Goal: Task Accomplishment & Management: Manage account settings

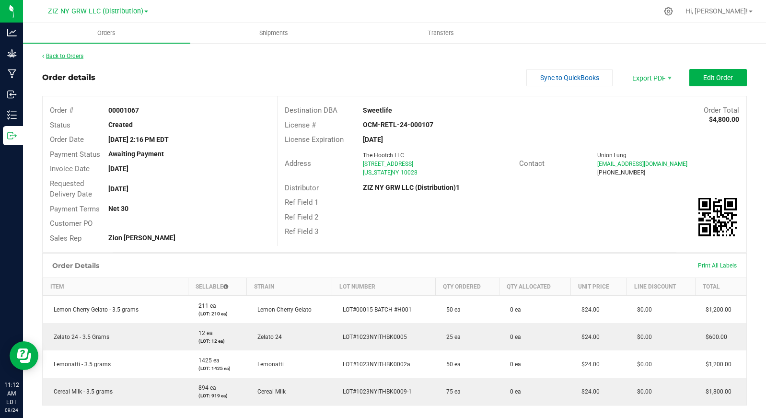
click at [65, 57] on link "Back to Orders" at bounding box center [62, 56] width 41 height 7
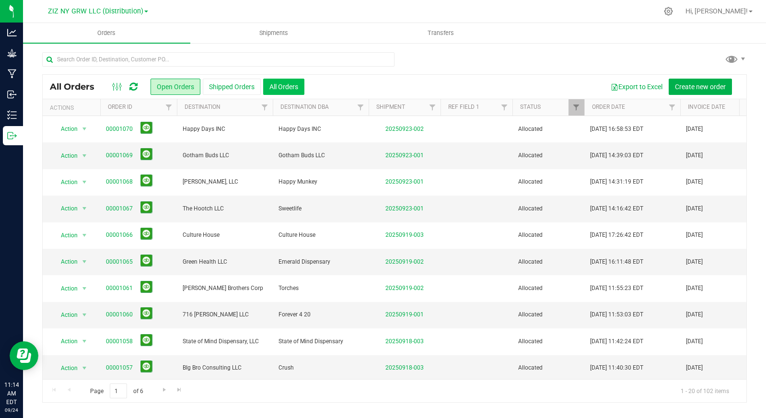
click at [282, 88] on button "All Orders" at bounding box center [283, 87] width 41 height 16
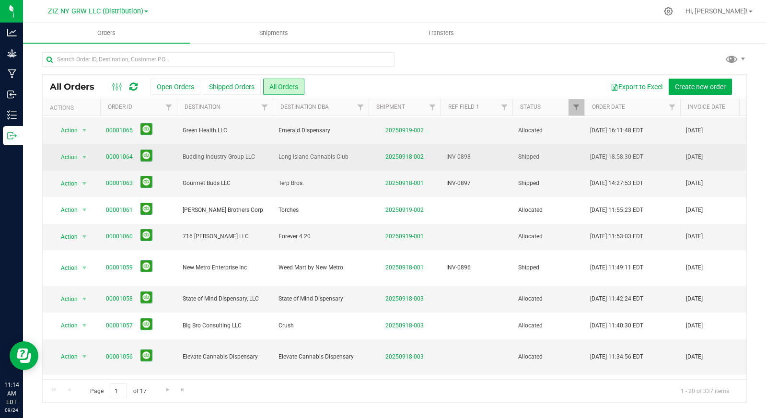
scroll to position [140, 0]
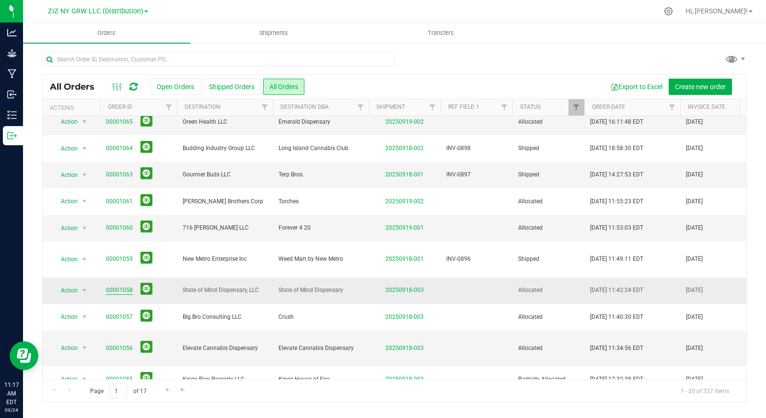
click at [121, 286] on link "00001058" at bounding box center [119, 290] width 27 height 9
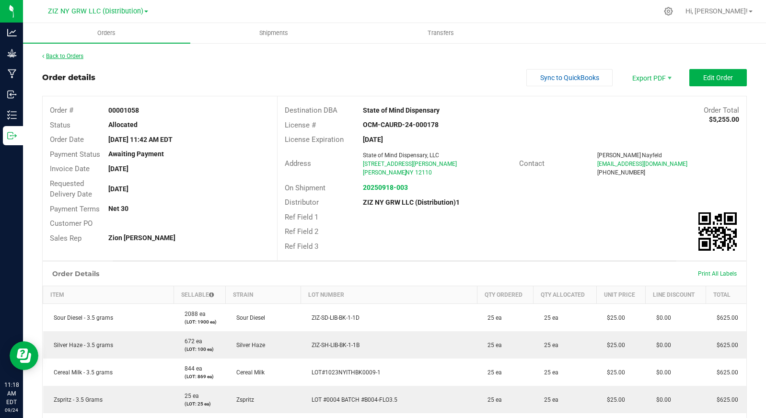
click at [77, 59] on link "Back to Orders" at bounding box center [62, 56] width 41 height 7
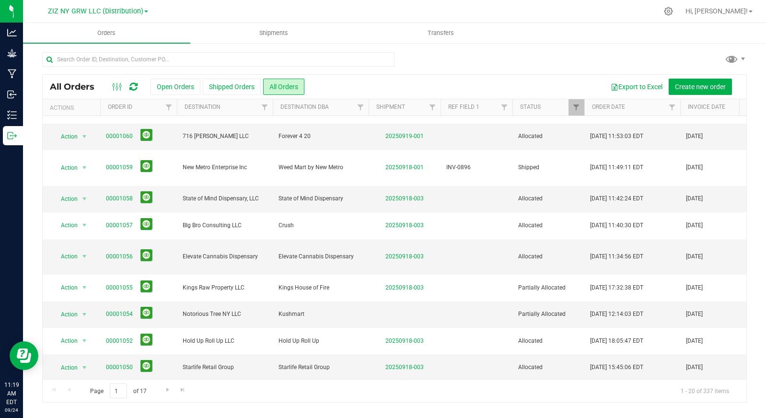
scroll to position [275, 0]
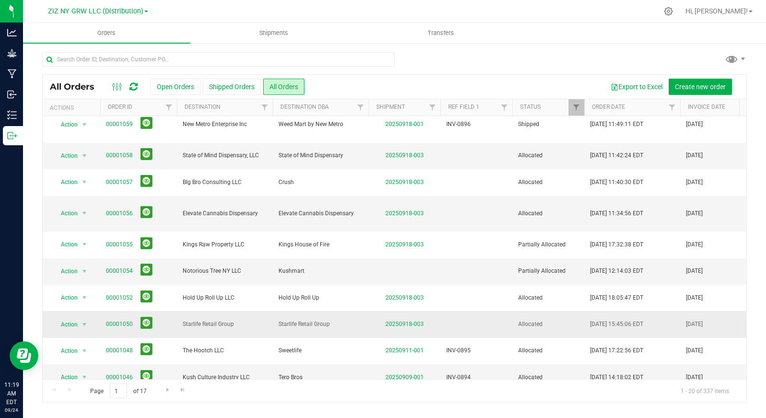
click at [243, 320] on span "Starlife Retail Group" at bounding box center [225, 324] width 84 height 9
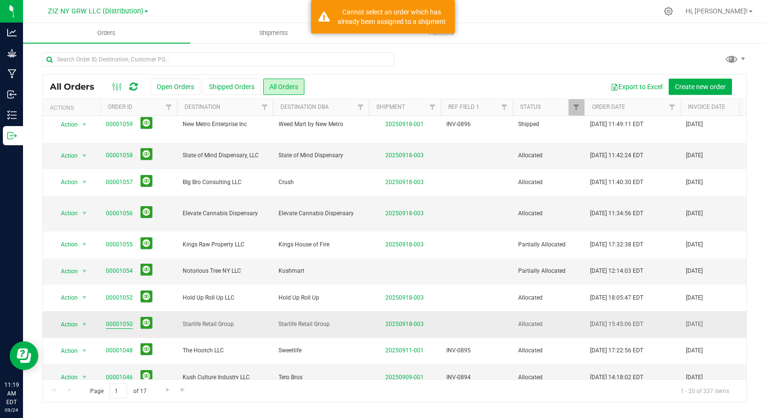
click at [117, 320] on link "00001050" at bounding box center [119, 324] width 27 height 9
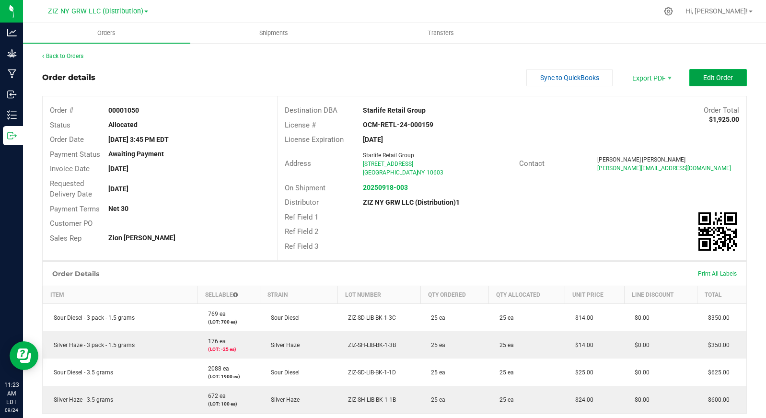
click at [706, 82] on button "Edit Order" at bounding box center [719, 77] width 58 height 17
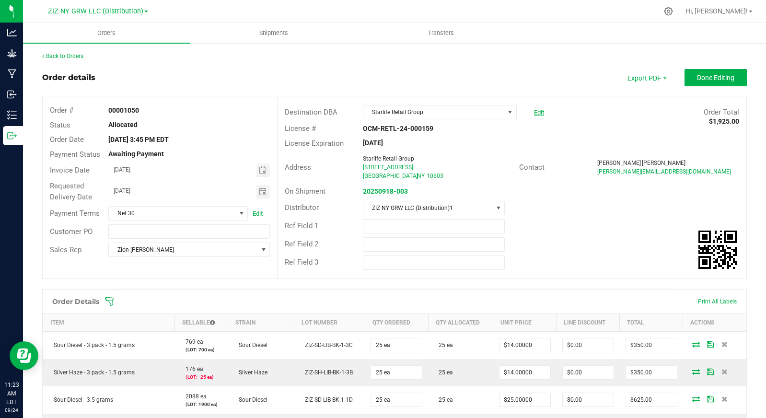
click at [535, 111] on link "Edit" at bounding box center [539, 112] width 10 height 7
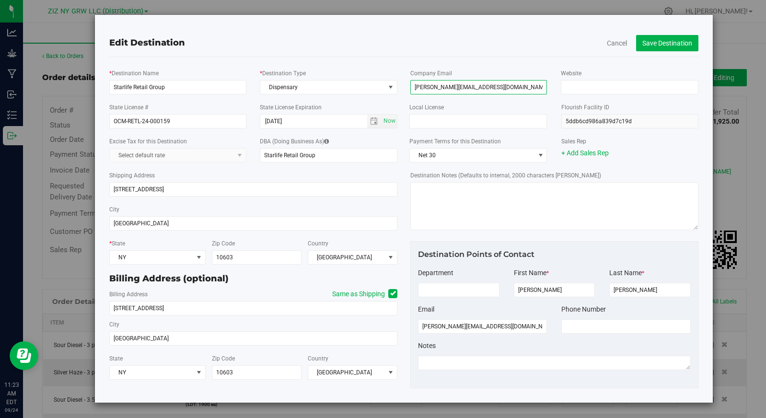
drag, startPoint x: 483, startPoint y: 90, endPoint x: 413, endPoint y: 89, distance: 70.5
click at [413, 89] on input "[PERSON_NAME][EMAIL_ADDRESS][DOMAIN_NAME]" at bounding box center [479, 87] width 137 height 14
click at [658, 47] on button "Save Destination" at bounding box center [667, 43] width 62 height 16
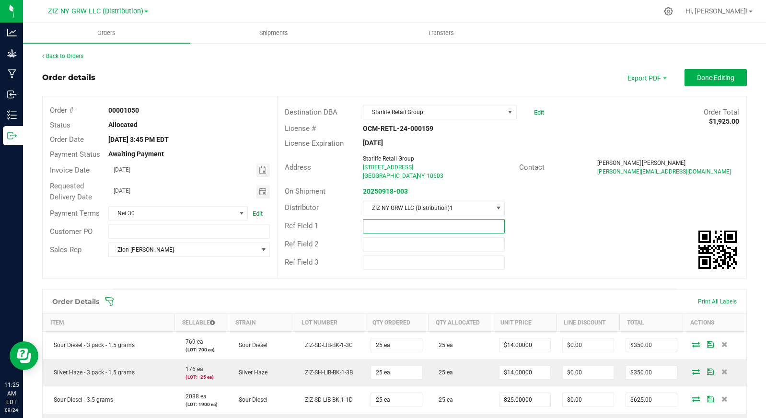
click at [395, 228] on input "text" at bounding box center [434, 226] width 142 height 14
type input "INV-0900"
click at [709, 77] on span "Done Editing" at bounding box center [715, 78] width 37 height 8
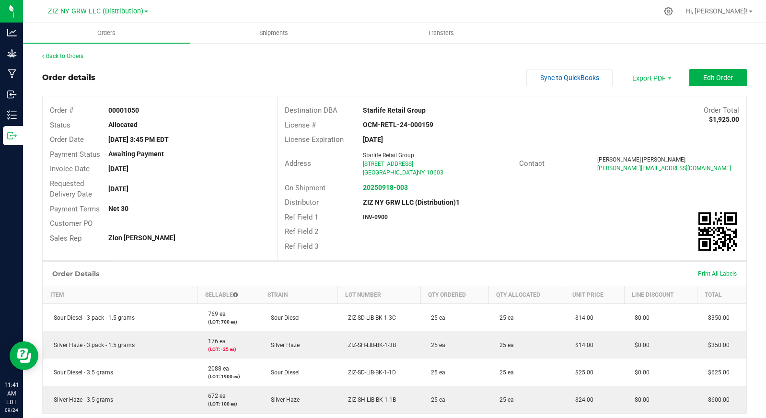
click at [633, 87] on outbound-order-header "Order details Sync to QuickBooks Export PDF Edit Order Order # 00001050 Status …" at bounding box center [394, 165] width 705 height 192
click at [647, 106] on span "Invoice PDF" at bounding box center [645, 108] width 59 height 14
click at [71, 55] on link "Back to Orders" at bounding box center [62, 56] width 41 height 7
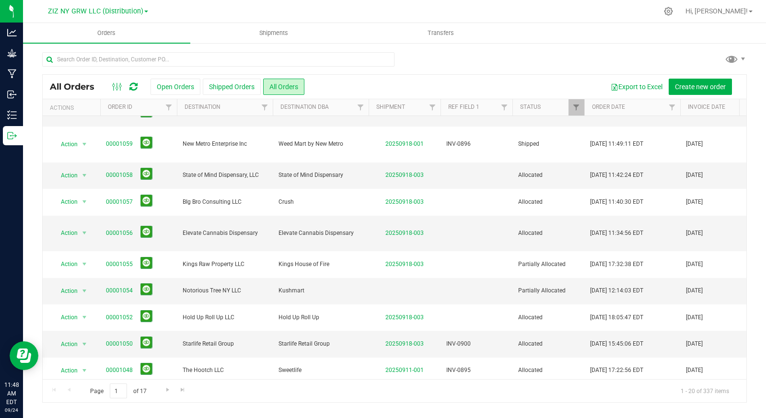
scroll to position [275, 0]
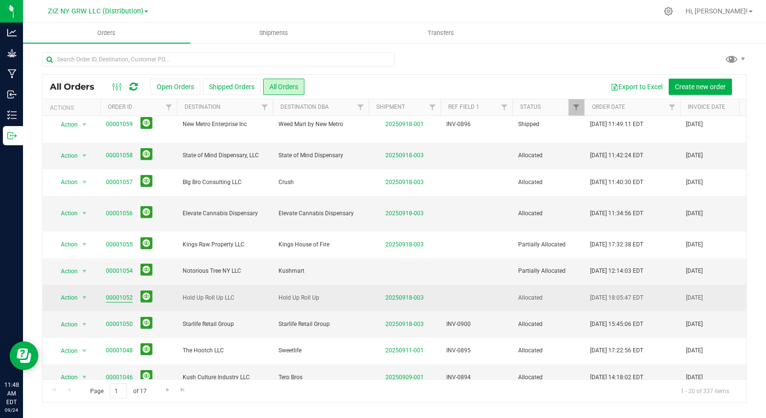
click at [114, 294] on link "00001052" at bounding box center [119, 298] width 27 height 9
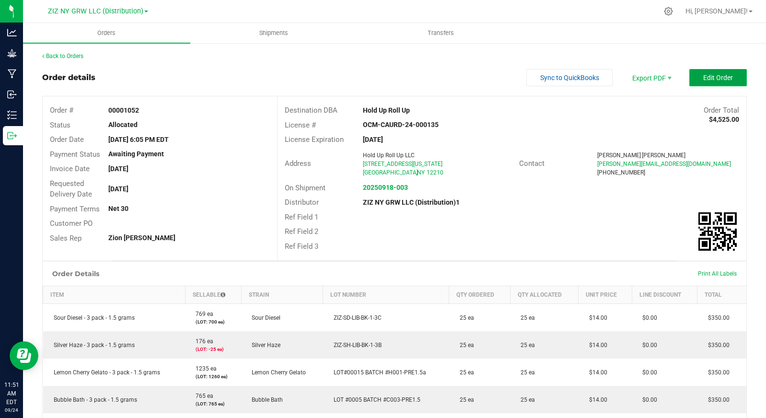
click at [704, 79] on span "Edit Order" at bounding box center [719, 78] width 30 height 8
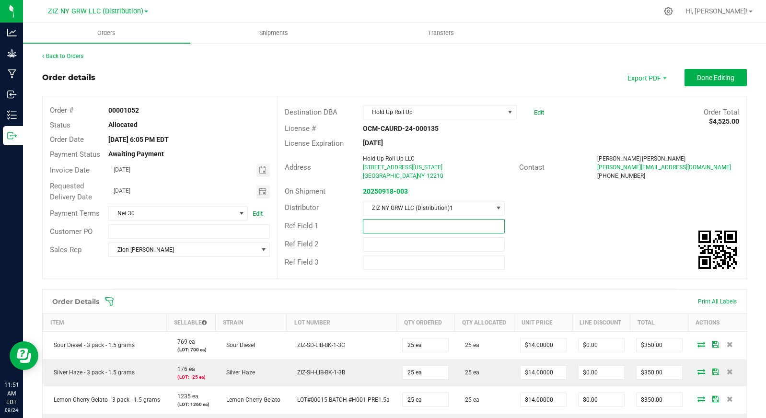
click at [376, 226] on input "text" at bounding box center [434, 226] width 142 height 14
type input "INV-0901"
click at [532, 237] on div "Ref Field 2" at bounding box center [512, 244] width 469 height 18
click at [697, 80] on span "Done Editing" at bounding box center [715, 78] width 37 height 8
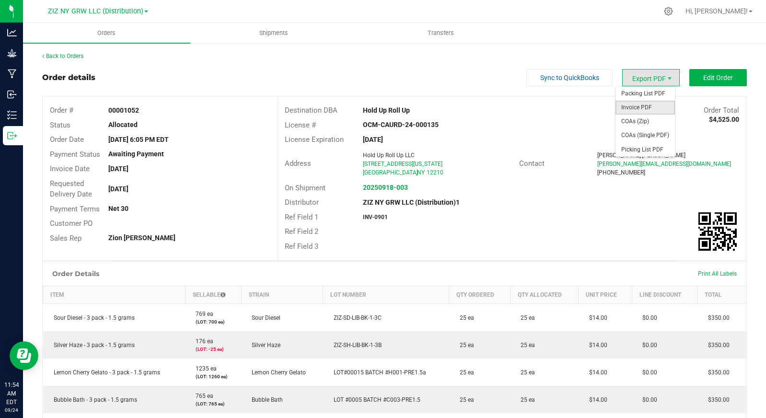
click at [653, 109] on span "Invoice PDF" at bounding box center [645, 108] width 59 height 14
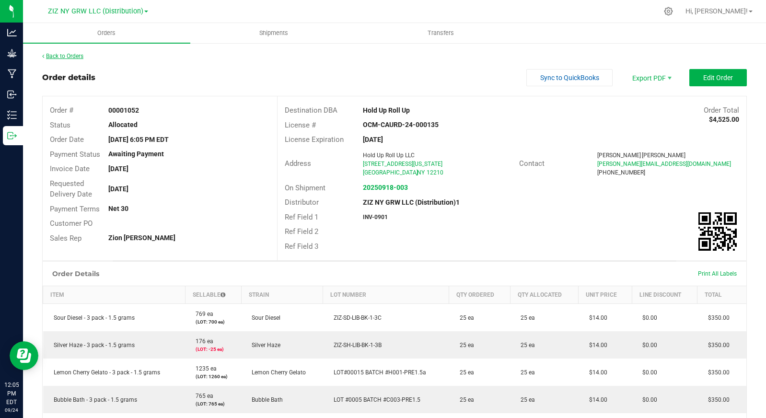
click at [77, 57] on link "Back to Orders" at bounding box center [62, 56] width 41 height 7
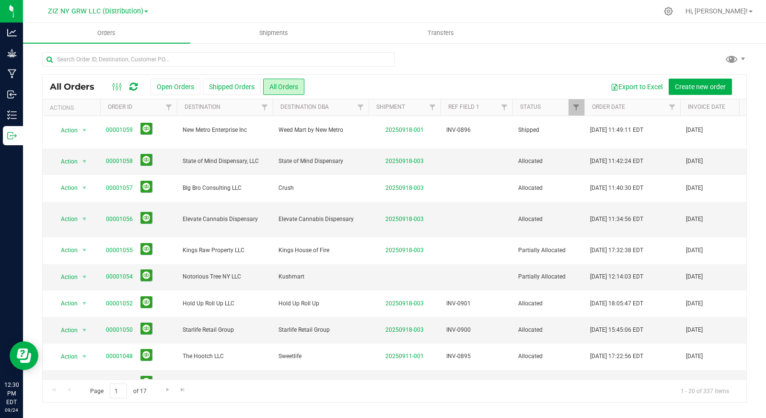
scroll to position [269, 0]
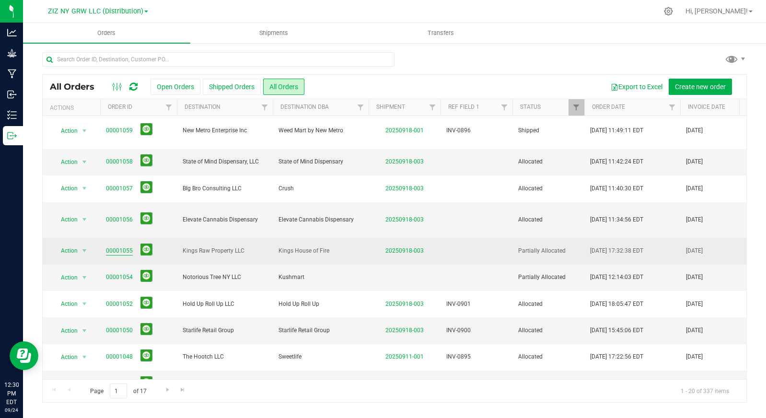
click at [114, 247] on link "00001055" at bounding box center [119, 251] width 27 height 9
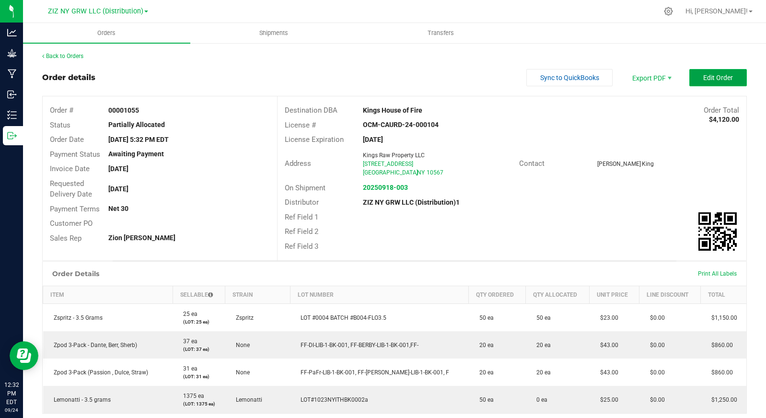
click at [717, 82] on button "Edit Order" at bounding box center [719, 77] width 58 height 17
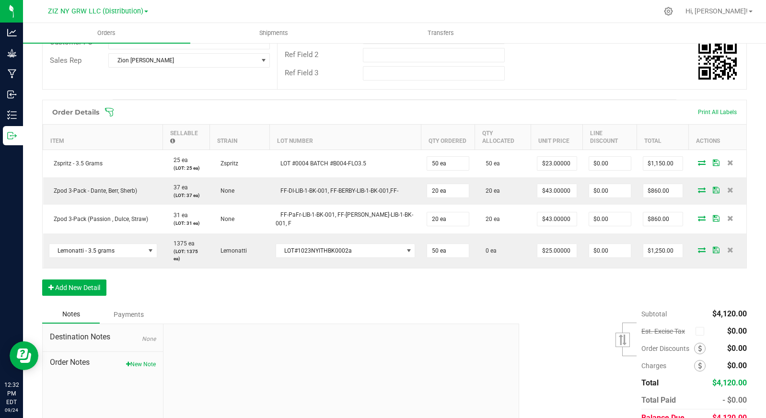
scroll to position [235, 0]
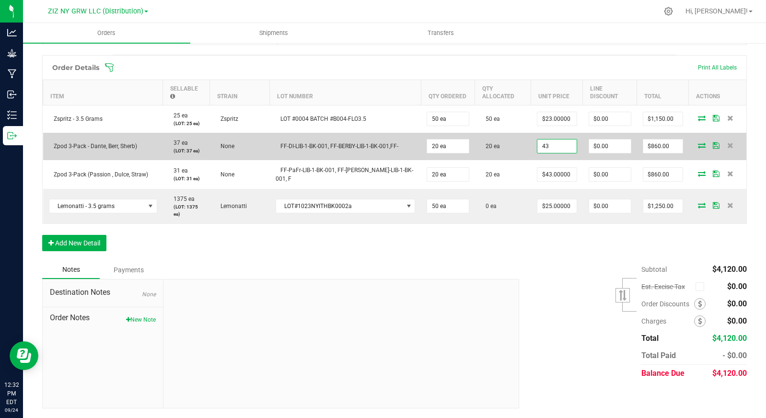
click at [538, 145] on input "43" at bounding box center [557, 146] width 39 height 13
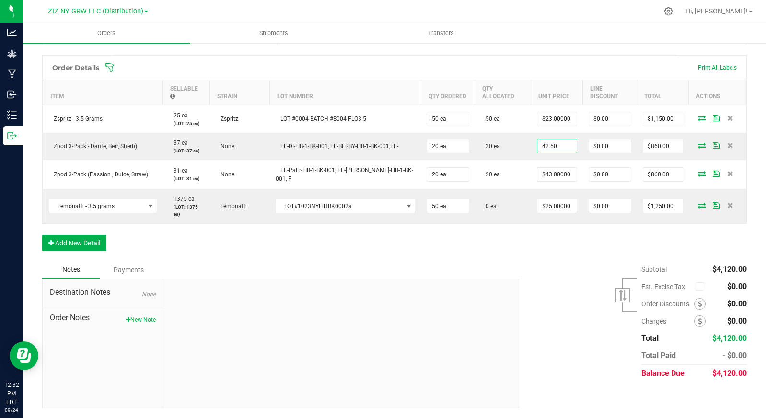
type input "$42.50000"
type input "$850.00"
click at [549, 282] on div "Subtotal $4,120.00 Est. Excise Tax" at bounding box center [629, 321] width 235 height 121
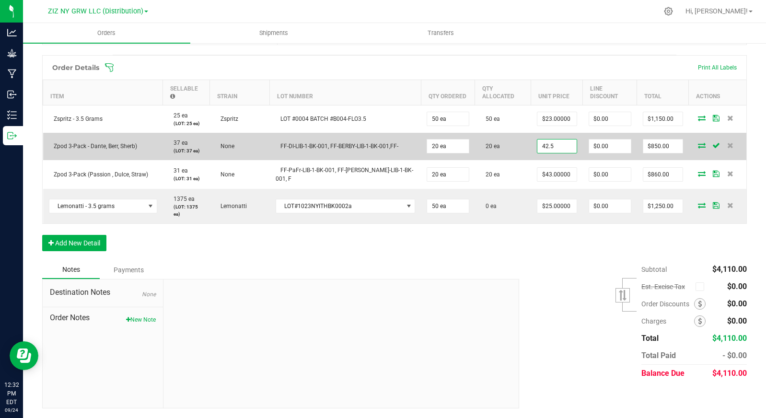
drag, startPoint x: 559, startPoint y: 148, endPoint x: 527, endPoint y: 148, distance: 32.1
click at [538, 148] on input "42.5" at bounding box center [557, 146] width 39 height 13
drag, startPoint x: 527, startPoint y: 148, endPoint x: 545, endPoint y: 149, distance: 18.7
click at [545, 149] on input "42.5" at bounding box center [557, 146] width 39 height 13
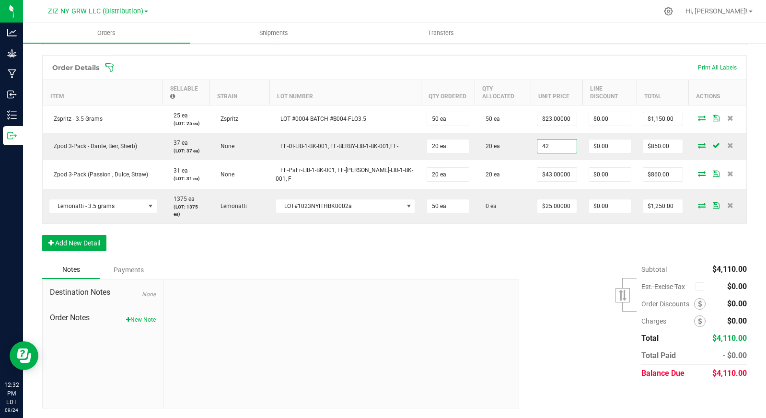
type input "$42.00000"
type input "$840.00"
click at [564, 268] on div "Subtotal $4,110.00 Est. Excise Tax" at bounding box center [629, 321] width 235 height 121
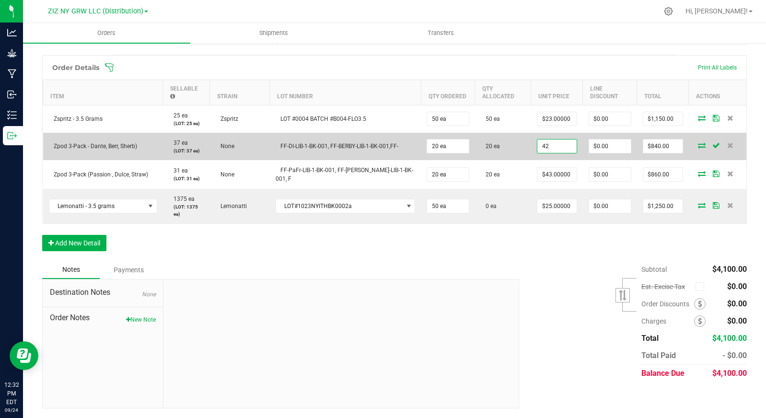
click at [545, 146] on input "42" at bounding box center [557, 146] width 39 height 13
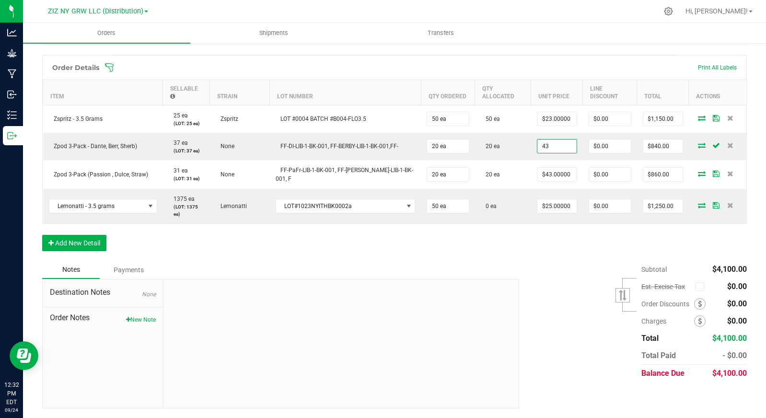
type input "$43.00000"
type input "$860.00"
click at [551, 239] on div "Order Details Print All Labels Item Sellable Strain Lot Number Qty Ordered Qty …" at bounding box center [394, 158] width 705 height 206
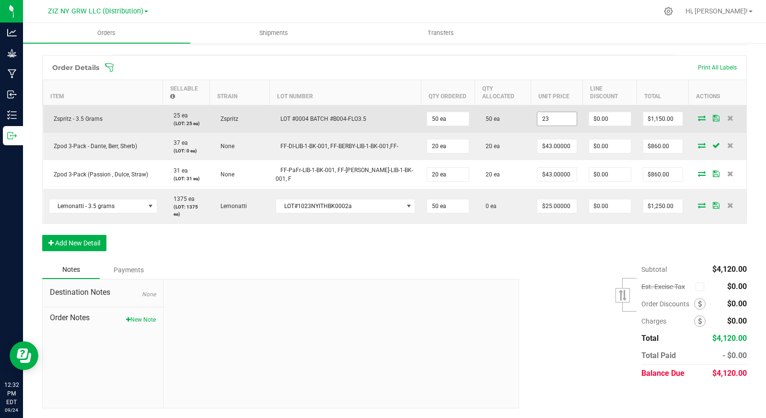
click at [541, 118] on input "23" at bounding box center [557, 118] width 39 height 13
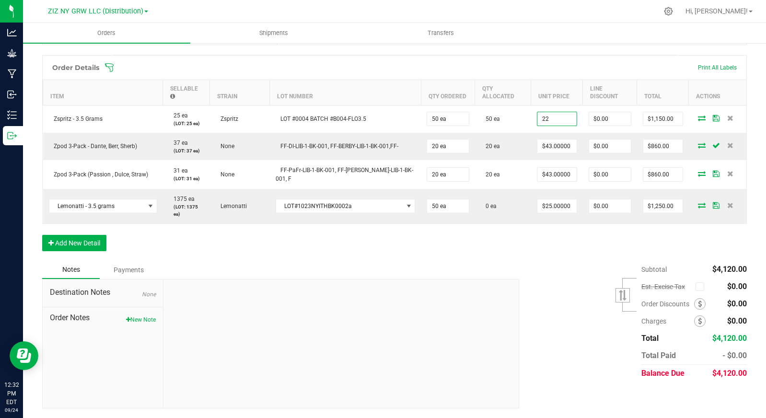
type input "$22.00000"
type input "$1,100.00"
click at [570, 309] on div "Subtotal $4,120.00 Est. Excise Tax" at bounding box center [629, 321] width 235 height 121
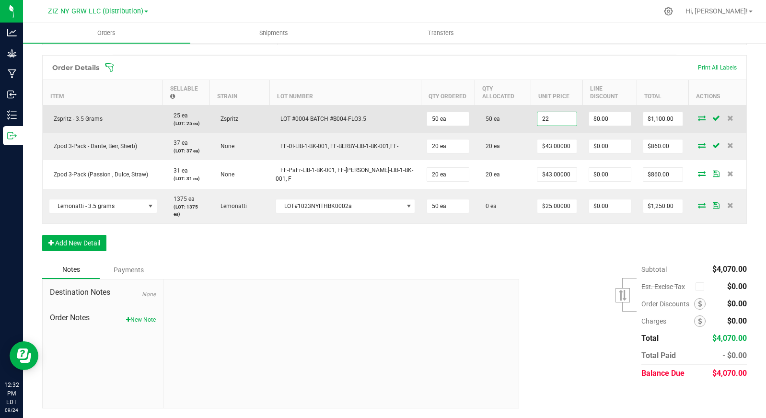
click at [549, 119] on input "22" at bounding box center [557, 118] width 39 height 13
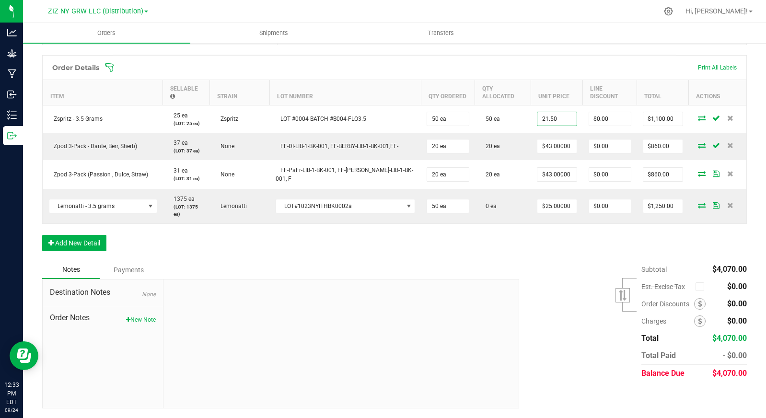
type input "$21.50000"
type input "$1,075.00"
click at [551, 274] on div "Subtotal $4,070.00 Est. Excise Tax" at bounding box center [629, 321] width 235 height 121
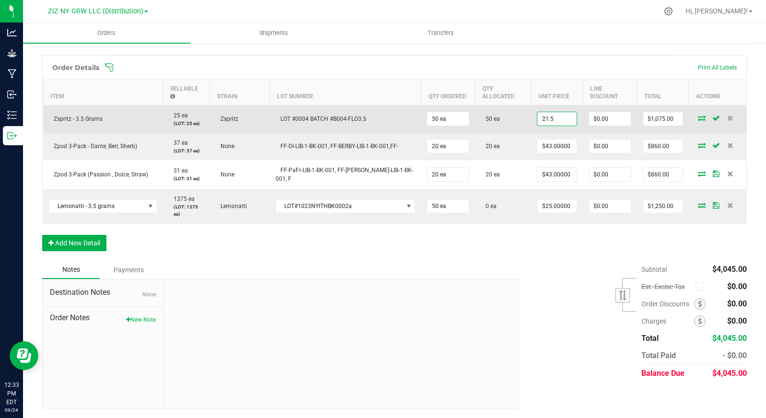
click at [540, 120] on input "21.5" at bounding box center [557, 118] width 39 height 13
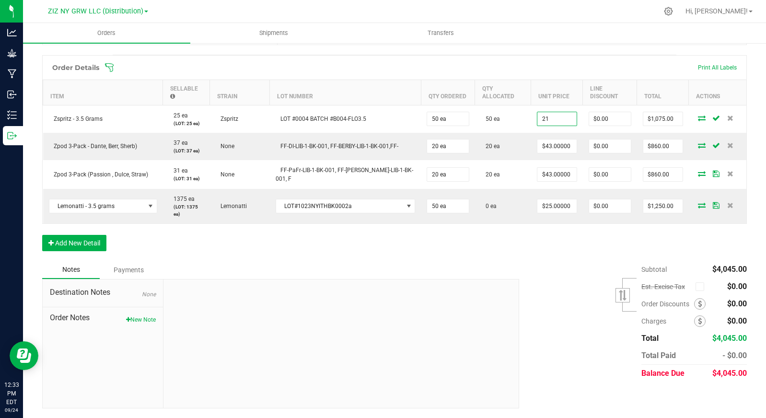
type input "$21.00000"
type input "$1,050.00"
click at [596, 285] on div "Subtotal $4,045.00 Est. Excise Tax" at bounding box center [629, 321] width 235 height 121
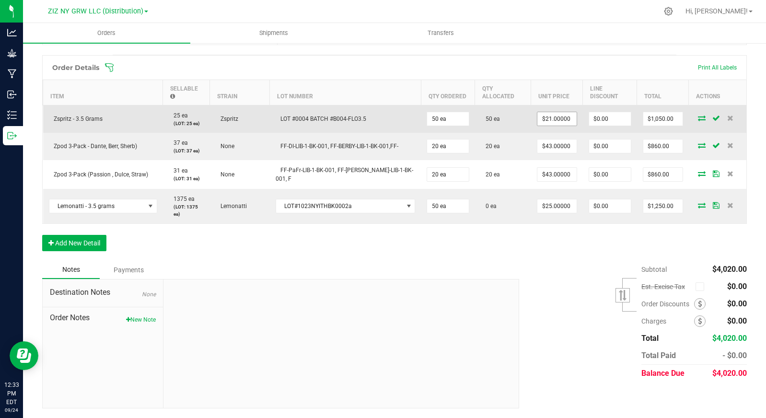
type input "21"
click at [552, 117] on input "21" at bounding box center [557, 118] width 39 height 13
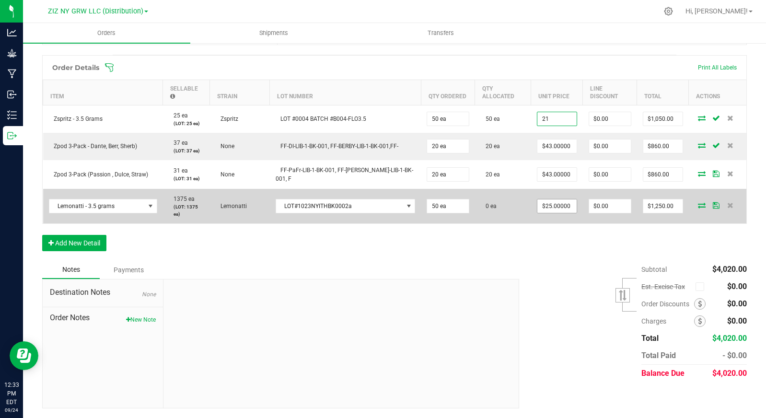
type input "25"
type input "$21.00000"
click at [557, 203] on input "25" at bounding box center [557, 206] width 39 height 13
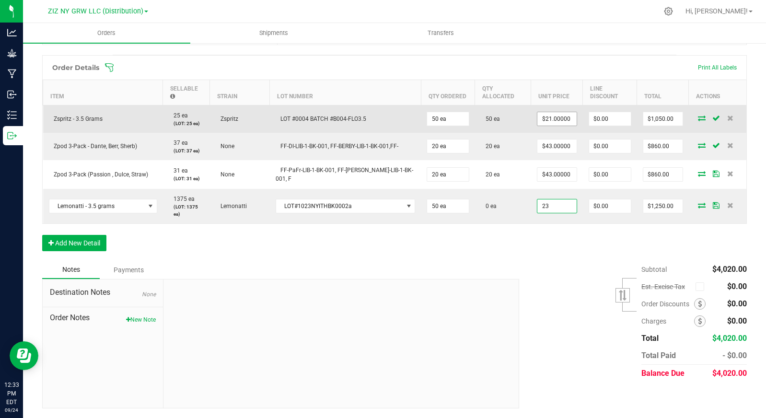
type input "$23.00000"
type input "$1,150.00"
click at [543, 117] on input "21" at bounding box center [557, 118] width 39 height 13
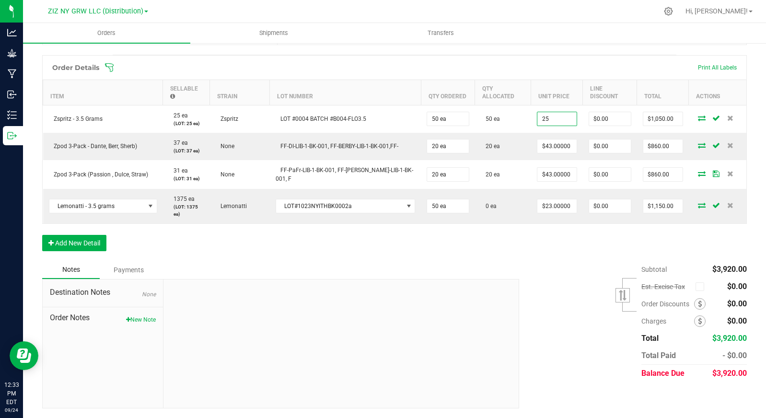
type input "$25.00000"
type input "$1,250.00"
click at [558, 258] on div "Order Details Print All Labels Item Sellable Strain Lot Number Qty Ordered Qty …" at bounding box center [394, 158] width 705 height 206
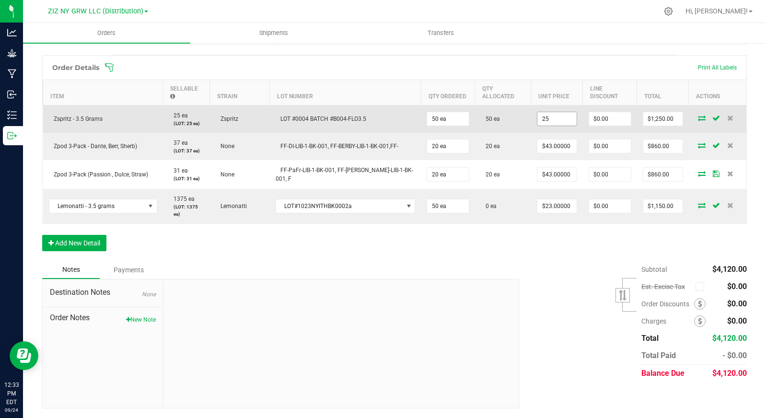
click at [550, 114] on input "25" at bounding box center [557, 118] width 39 height 13
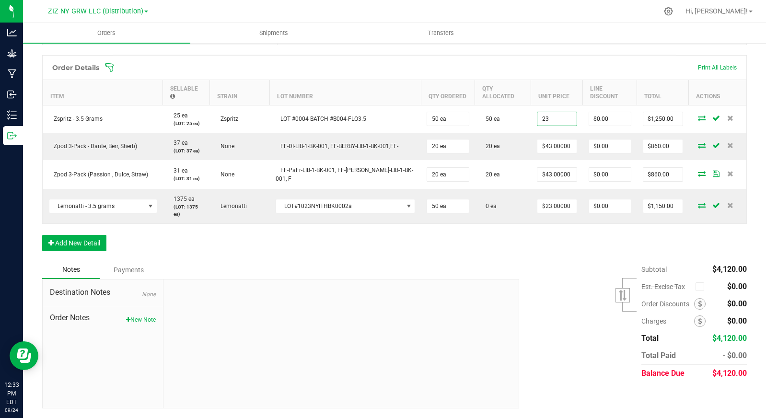
type input "$23.00000"
type input "$1,150.00"
click at [572, 241] on div "Order Details Print All Labels Item Sellable Strain Lot Number Qty Ordered Qty …" at bounding box center [394, 158] width 705 height 206
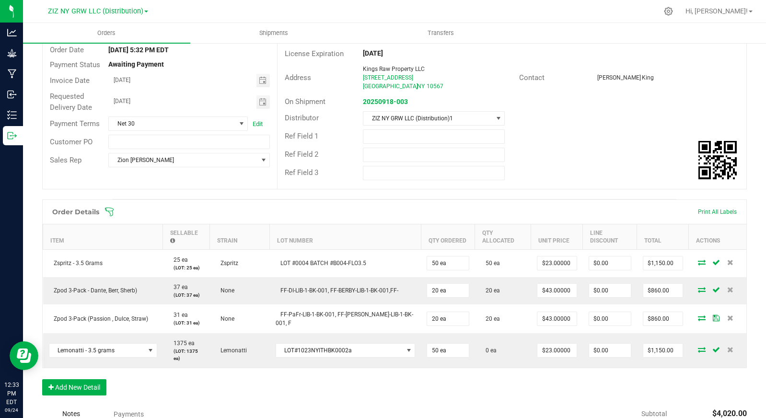
scroll to position [0, 0]
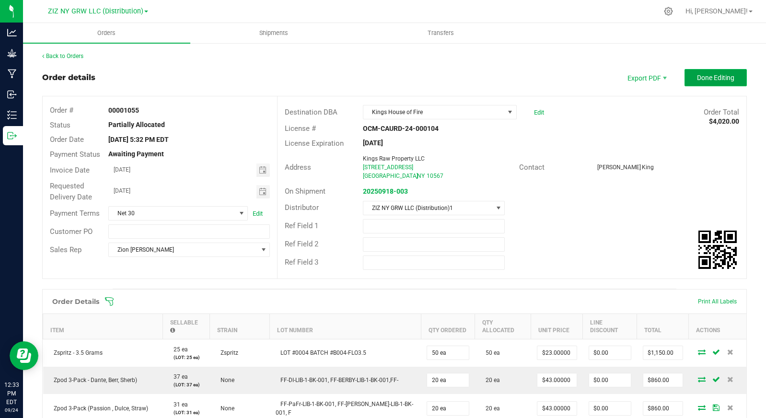
click at [715, 79] on span "Done Editing" at bounding box center [715, 78] width 37 height 8
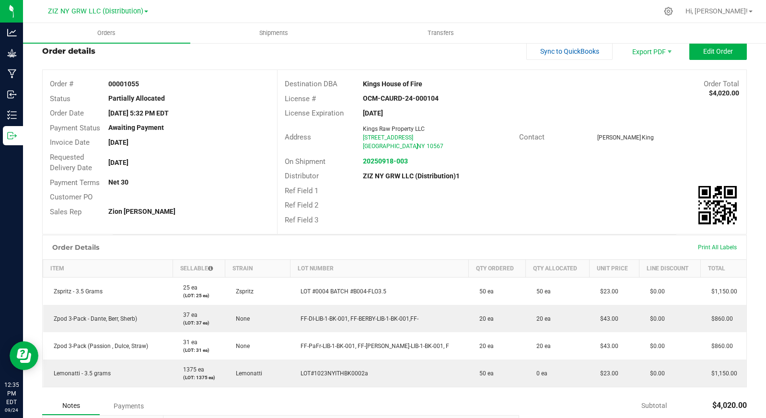
scroll to position [18, 0]
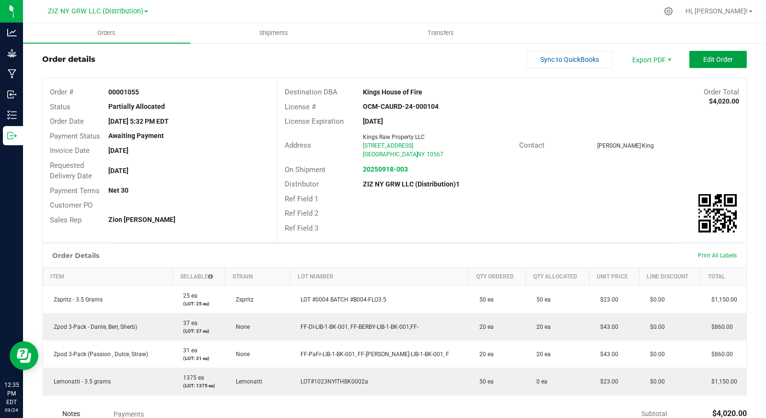
click at [709, 63] on span "Edit Order" at bounding box center [719, 60] width 30 height 8
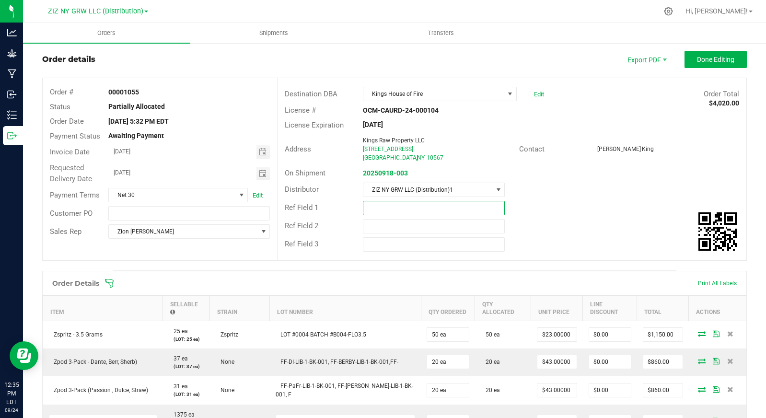
click at [394, 206] on input "text" at bounding box center [434, 208] width 142 height 14
type input "INV-0902"
click at [724, 58] on span "Done Editing" at bounding box center [715, 60] width 37 height 8
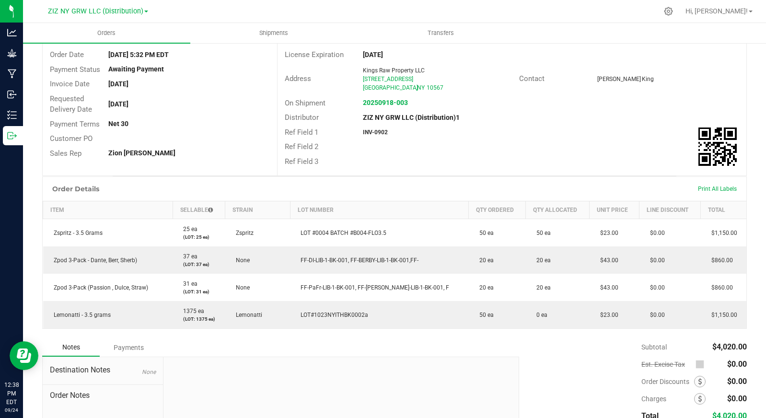
scroll to position [163, 0]
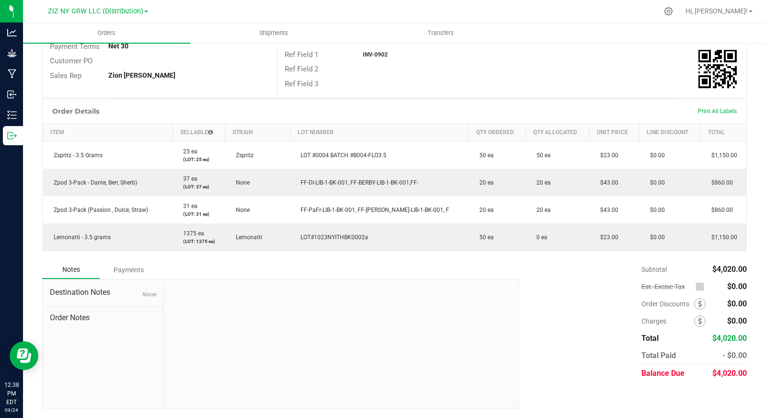
click at [128, 269] on div "Payments" at bounding box center [129, 269] width 58 height 17
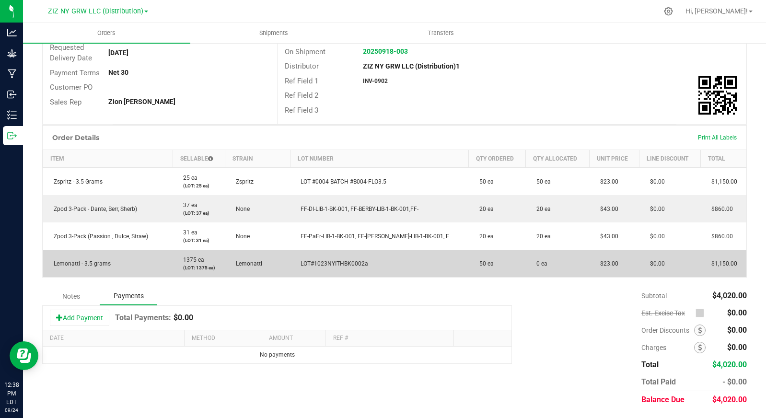
scroll to position [136, 0]
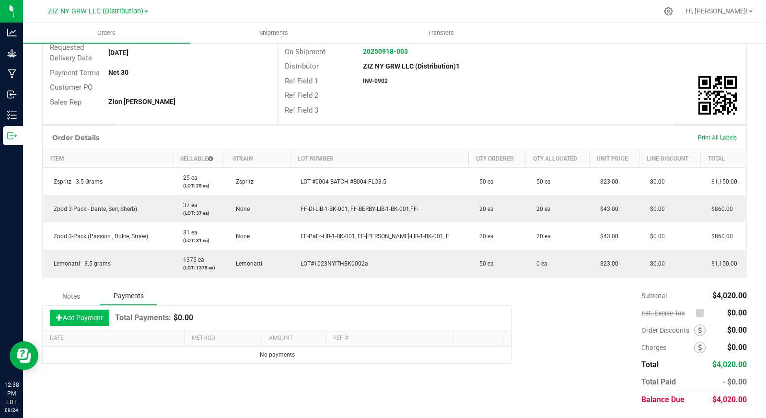
click at [91, 322] on button "Add Payment" at bounding box center [79, 318] width 59 height 16
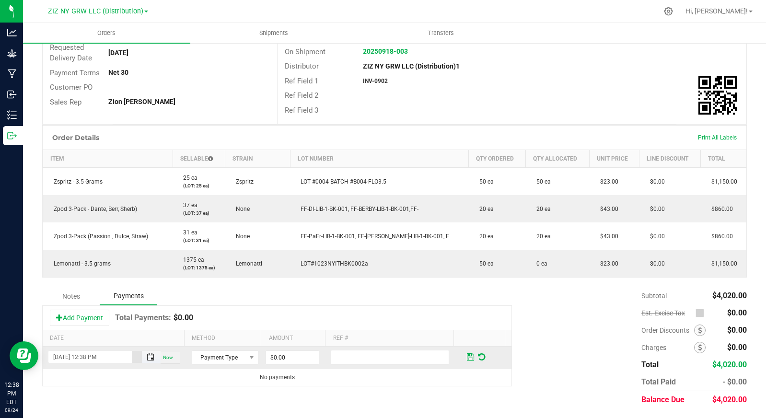
click at [147, 358] on span "Toggle popup" at bounding box center [151, 357] width 8 height 8
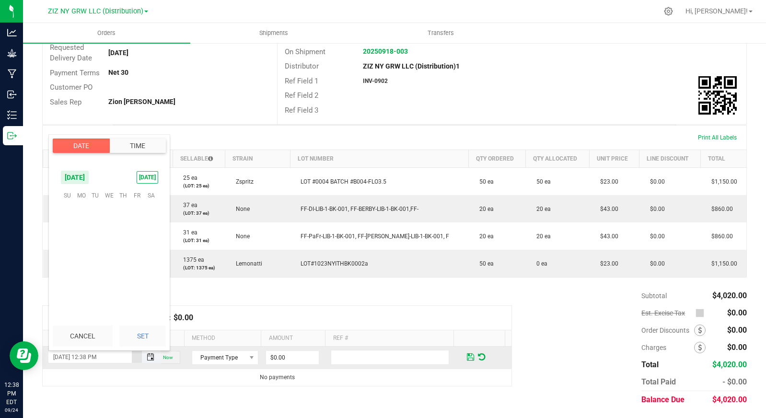
scroll to position [13, 0]
click at [138, 242] on span "19" at bounding box center [137, 239] width 14 height 15
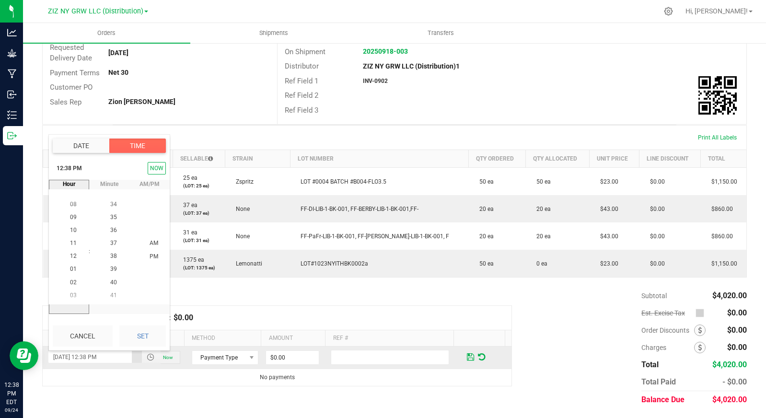
drag, startPoint x: 155, startPoint y: 329, endPoint x: 196, endPoint y: 347, distance: 44.3
click at [155, 329] on button "Set" at bounding box center [142, 336] width 47 height 21
type input "[DATE] 12:38 PM"
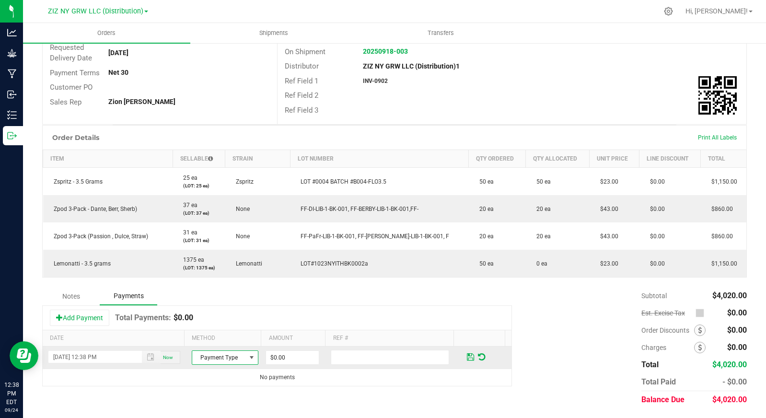
click at [211, 354] on span "Payment Type" at bounding box center [219, 357] width 54 height 13
click at [226, 303] on li "Cash" at bounding box center [220, 300] width 64 height 13
click at [284, 356] on input "0" at bounding box center [292, 357] width 53 height 13
type input "$4,020.00"
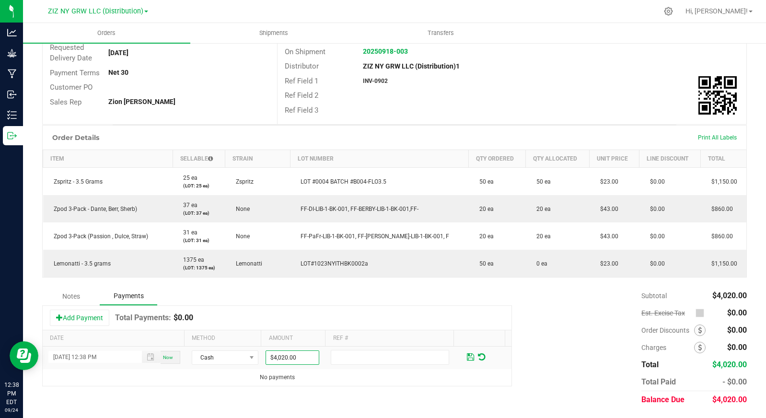
click at [542, 358] on div "Subtotal $4,020.00 Est. Excise Tax $0.00" at bounding box center [629, 347] width 235 height 121
click at [467, 356] on span at bounding box center [470, 357] width 7 height 9
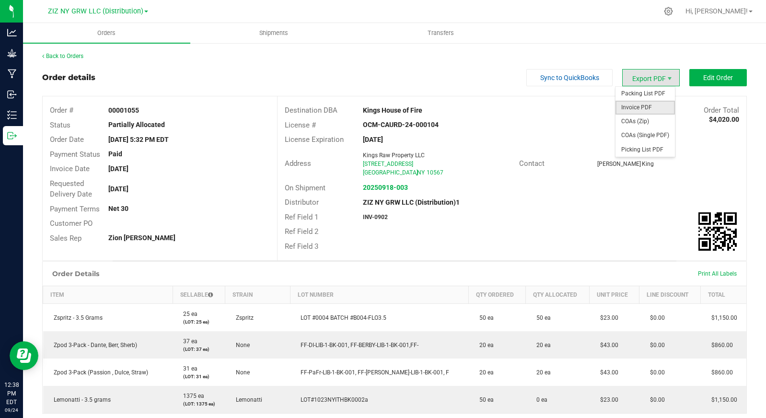
click at [659, 103] on span "Invoice PDF" at bounding box center [645, 108] width 59 height 14
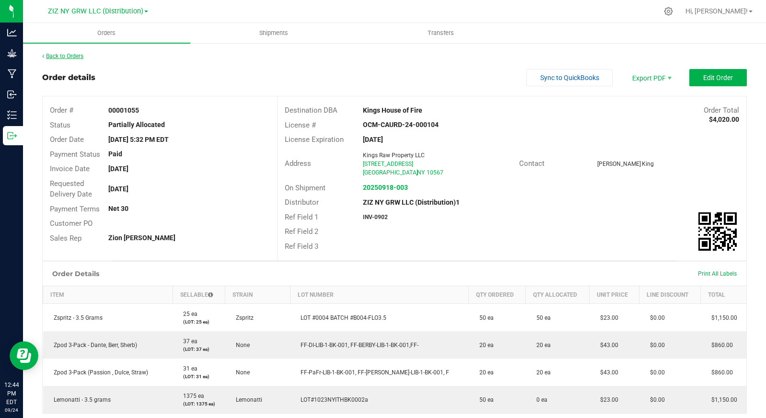
click at [74, 57] on link "Back to Orders" at bounding box center [62, 56] width 41 height 7
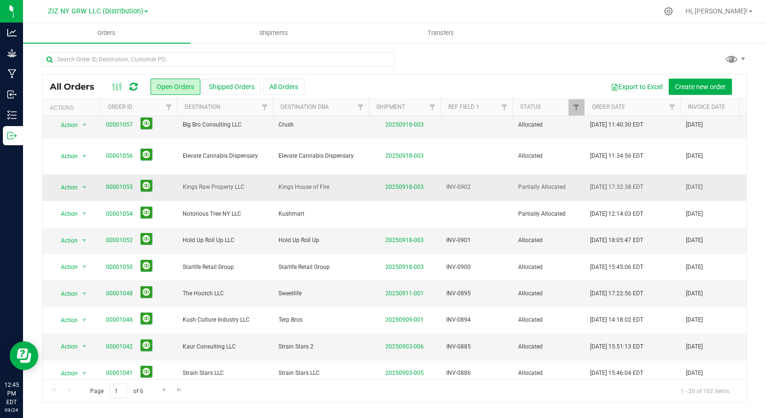
scroll to position [236, 0]
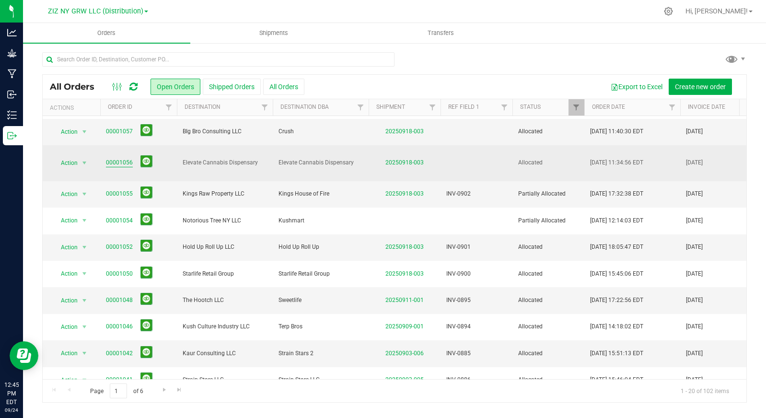
click at [115, 160] on link "00001056" at bounding box center [119, 162] width 27 height 9
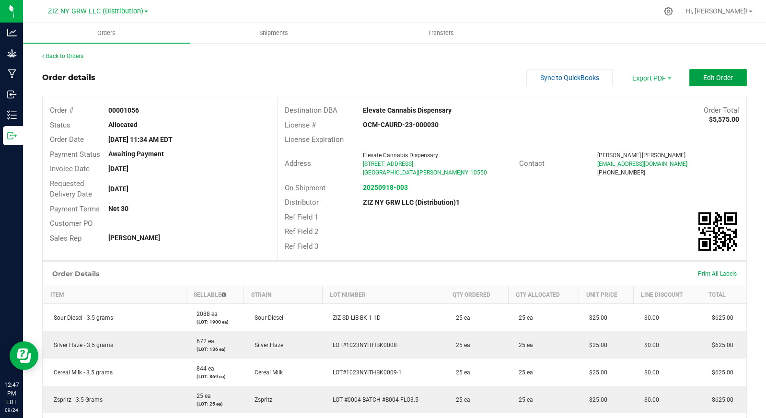
click at [704, 77] on span "Edit Order" at bounding box center [719, 78] width 30 height 8
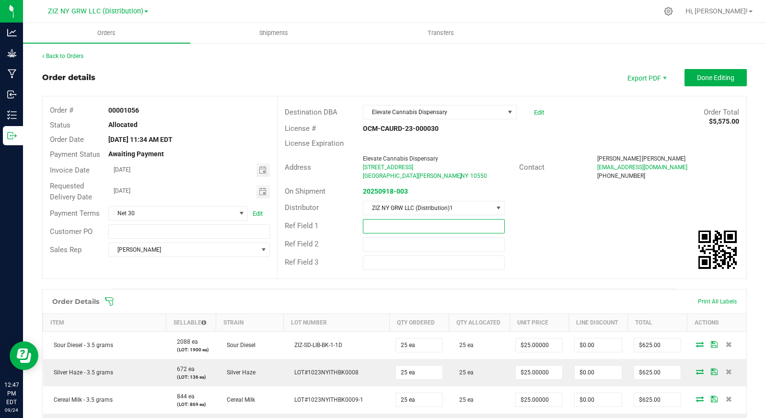
click at [375, 223] on input "text" at bounding box center [434, 226] width 142 height 14
type input "INV-0903"
click at [556, 231] on div "Ref Field 1 INV-0903" at bounding box center [512, 226] width 469 height 18
click at [696, 85] on button "Done Editing" at bounding box center [716, 77] width 62 height 17
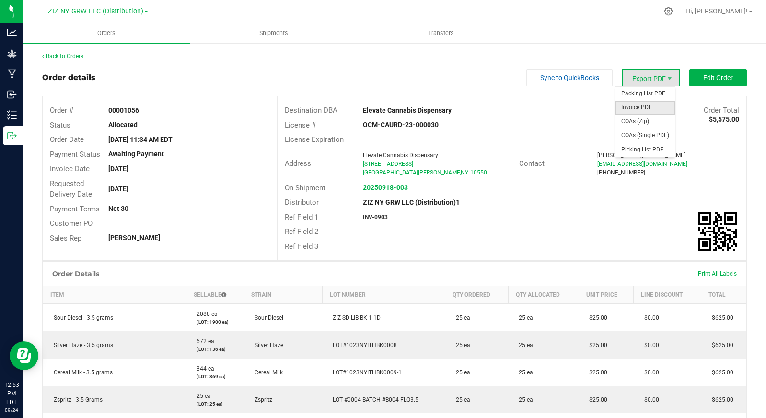
click at [651, 103] on span "Invoice PDF" at bounding box center [645, 108] width 59 height 14
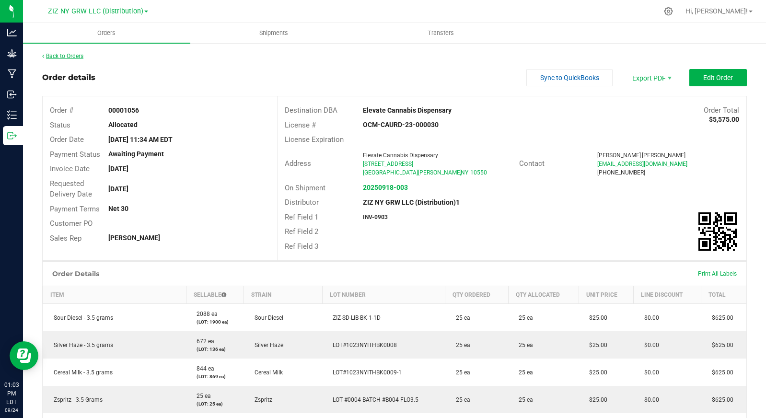
click at [67, 57] on link "Back to Orders" at bounding box center [62, 56] width 41 height 7
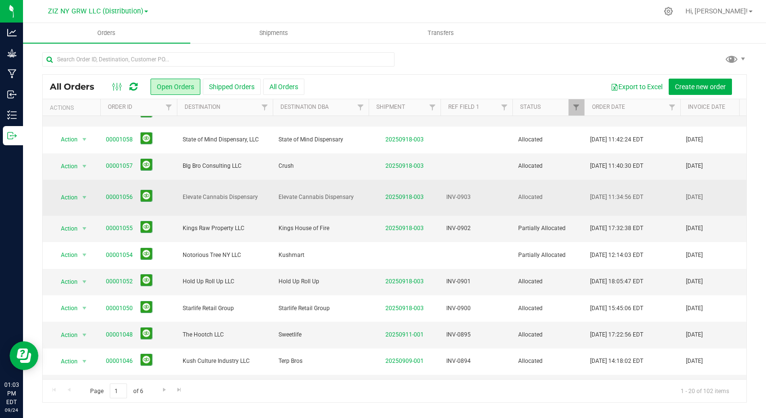
scroll to position [200, 0]
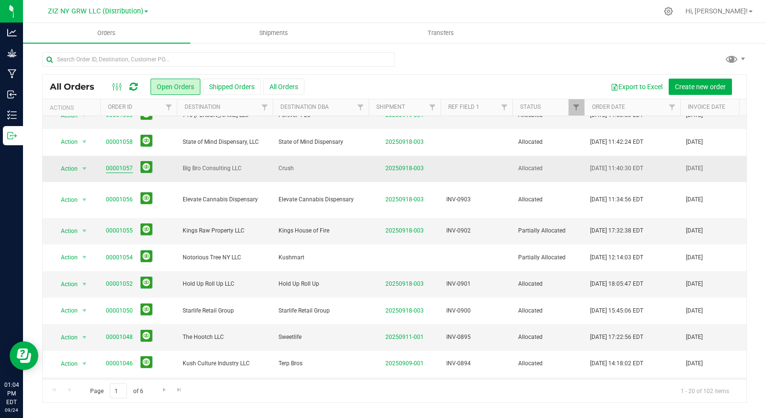
click at [122, 168] on link "00001057" at bounding box center [119, 168] width 27 height 9
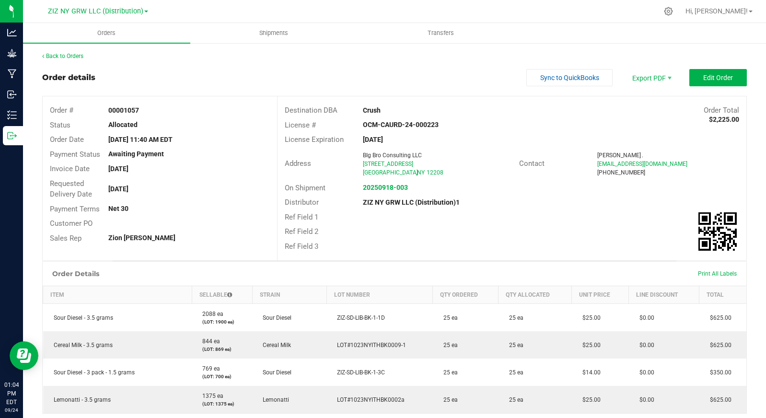
click at [645, 48] on div "Back to Orders Order details Sync to QuickBooks Export PDF Edit Order Order # 0…" at bounding box center [394, 311] width 743 height 539
click at [647, 75] on span "Export PDF" at bounding box center [652, 77] width 58 height 17
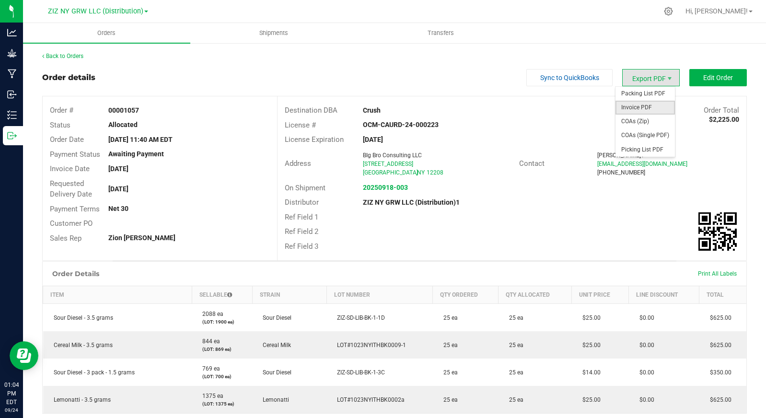
click at [647, 109] on span "Invoice PDF" at bounding box center [645, 108] width 59 height 14
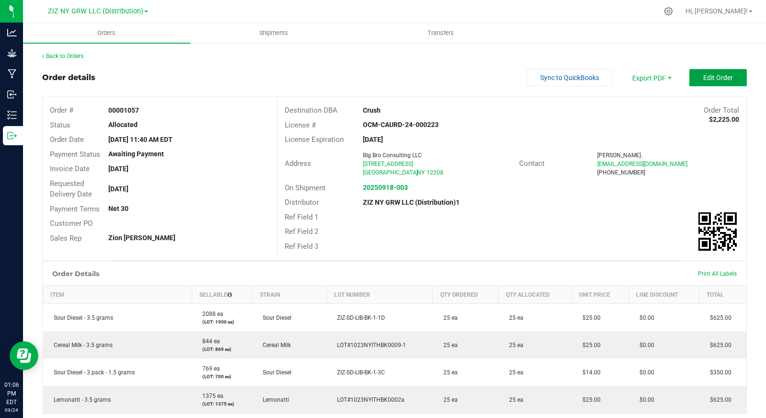
click at [715, 78] on span "Edit Order" at bounding box center [719, 78] width 30 height 8
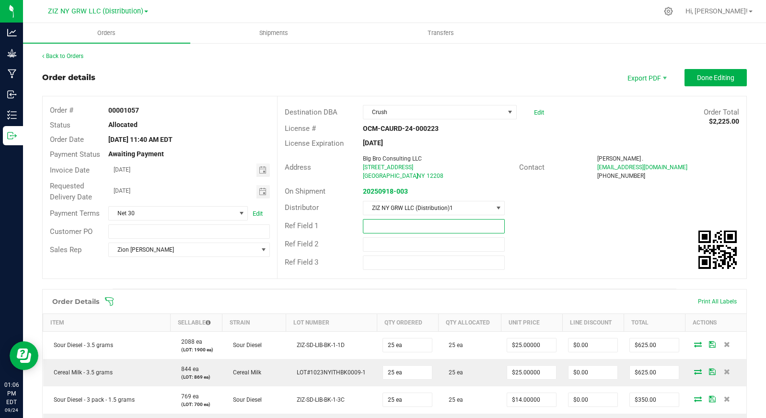
click at [408, 224] on input "text" at bounding box center [434, 226] width 142 height 14
type input "INV-0904"
click at [707, 82] on button "Done Editing" at bounding box center [716, 77] width 62 height 17
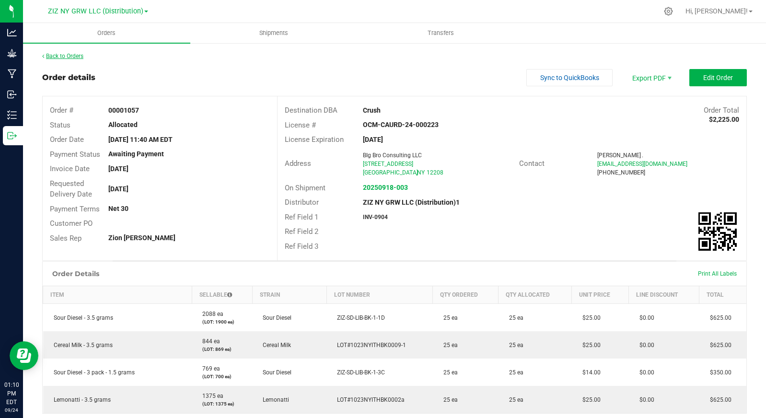
click at [65, 56] on link "Back to Orders" at bounding box center [62, 56] width 41 height 7
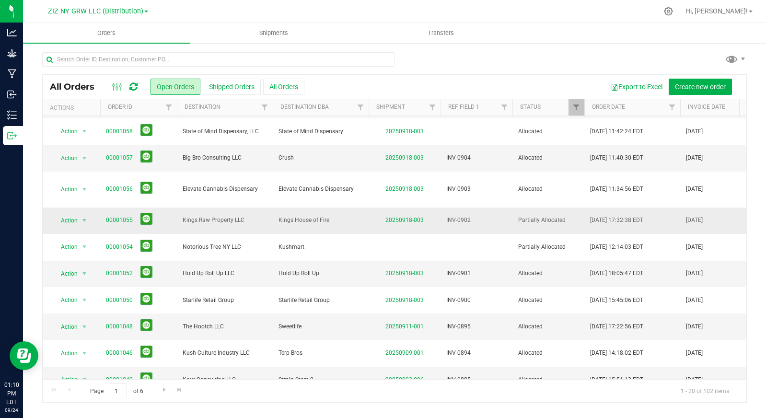
scroll to position [160, 0]
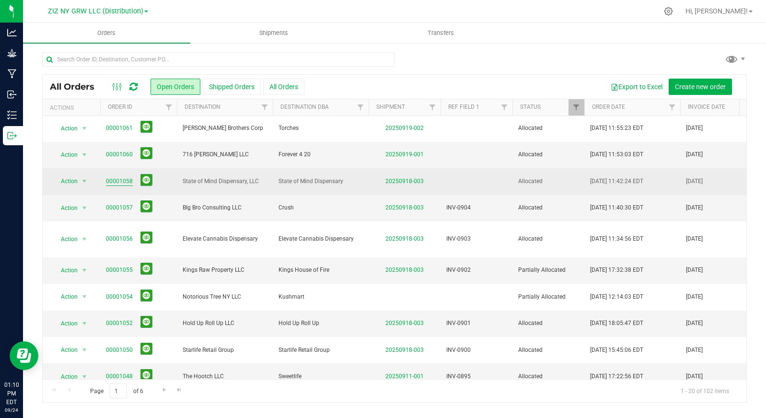
click at [127, 179] on link "00001058" at bounding box center [119, 181] width 27 height 9
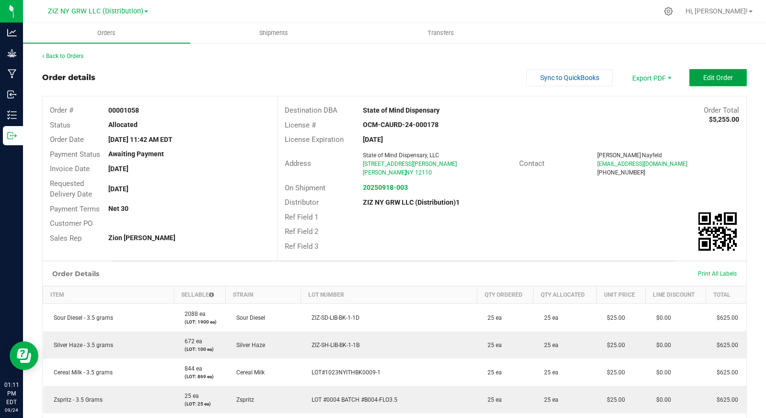
click at [715, 78] on span "Edit Order" at bounding box center [719, 78] width 30 height 8
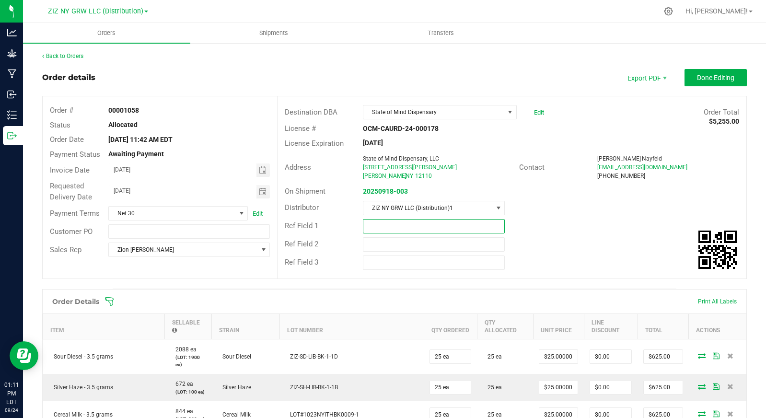
click at [407, 223] on input "text" at bounding box center [434, 226] width 142 height 14
type input "INV-0905"
click at [719, 72] on button "Done Editing" at bounding box center [716, 77] width 62 height 17
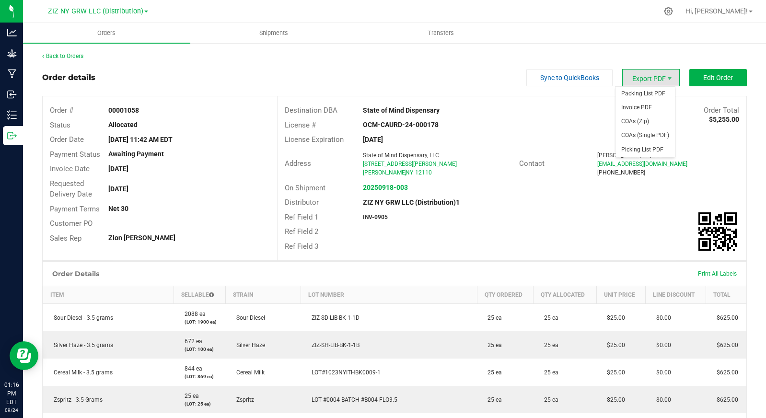
click at [655, 79] on span "Export PDF" at bounding box center [652, 77] width 58 height 17
click at [650, 107] on span "Invoice PDF" at bounding box center [645, 108] width 59 height 14
click at [67, 57] on link "Back to Orders" at bounding box center [62, 56] width 41 height 7
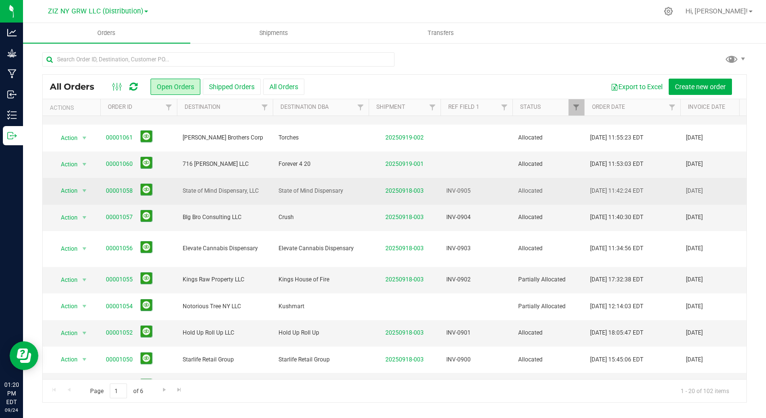
scroll to position [148, 0]
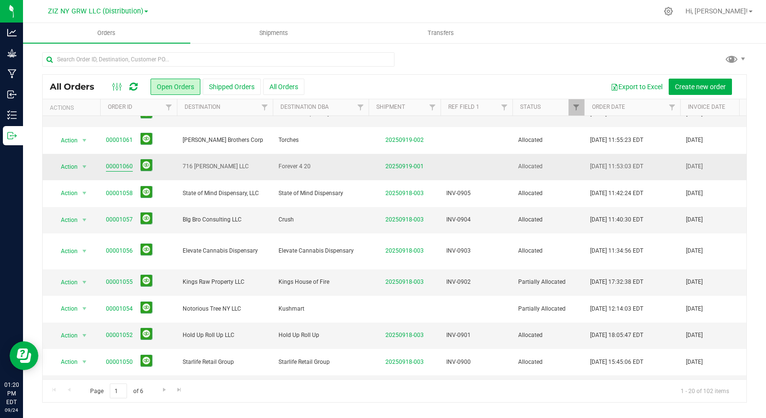
click at [125, 168] on link "00001060" at bounding box center [119, 166] width 27 height 9
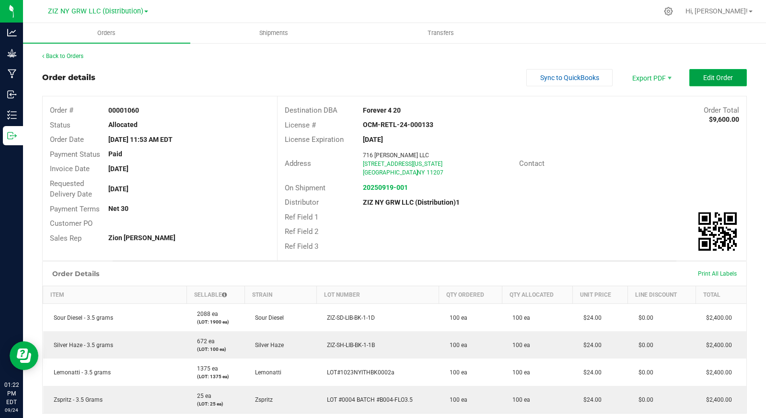
click at [713, 77] on span "Edit Order" at bounding box center [719, 78] width 30 height 8
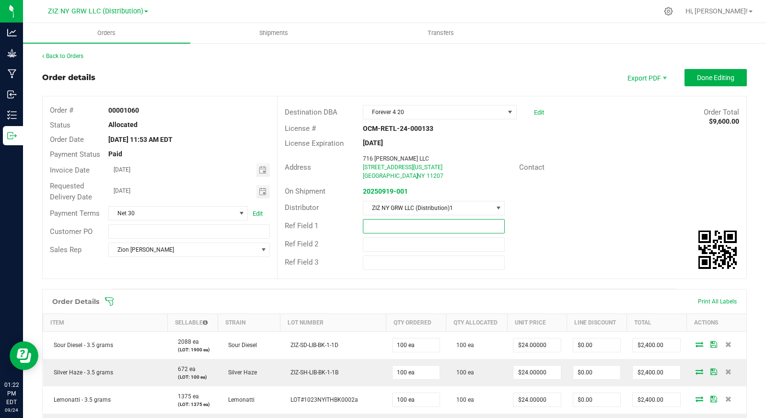
click at [377, 225] on input "text" at bounding box center [434, 226] width 142 height 14
type input "INV-0906"
click at [697, 77] on span "Done Editing" at bounding box center [715, 78] width 37 height 8
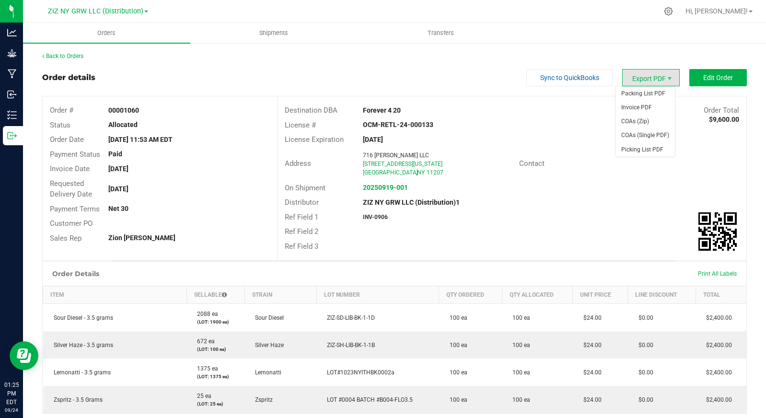
click at [648, 79] on span "Export PDF" at bounding box center [652, 77] width 58 height 17
click at [638, 112] on span "Invoice PDF" at bounding box center [645, 108] width 59 height 14
click at [52, 55] on link "Back to Orders" at bounding box center [62, 56] width 41 height 7
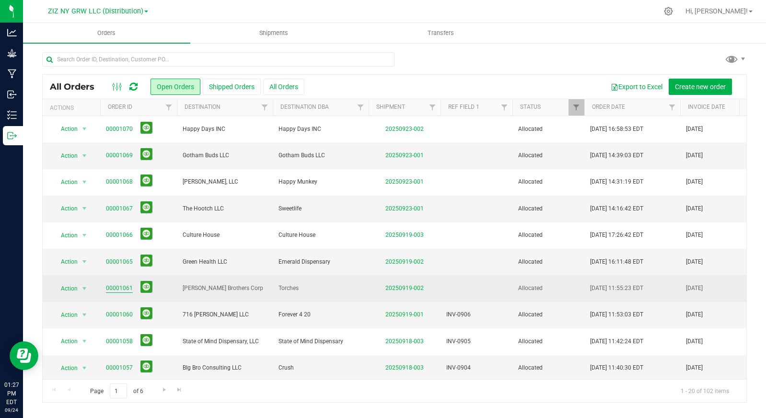
click at [123, 287] on link "00001061" at bounding box center [119, 288] width 27 height 9
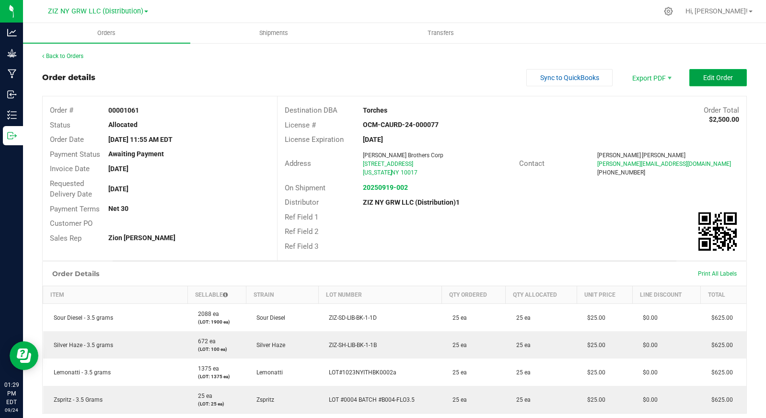
click at [714, 77] on span "Edit Order" at bounding box center [719, 78] width 30 height 8
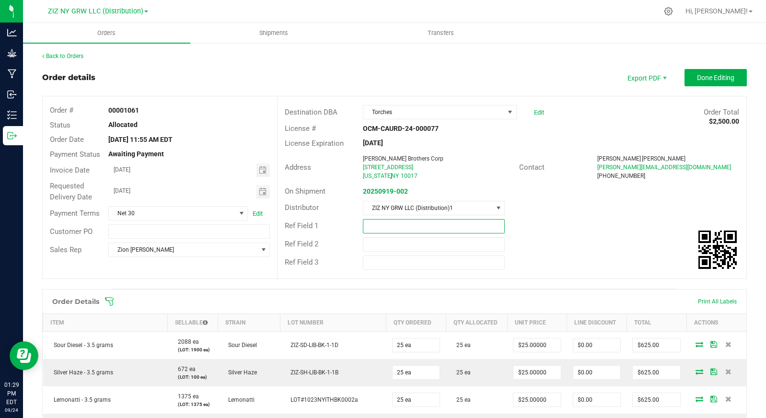
click at [410, 226] on input "text" at bounding box center [434, 226] width 142 height 14
type input "INV-0907"
click at [691, 70] on button "Done Editing" at bounding box center [716, 77] width 62 height 17
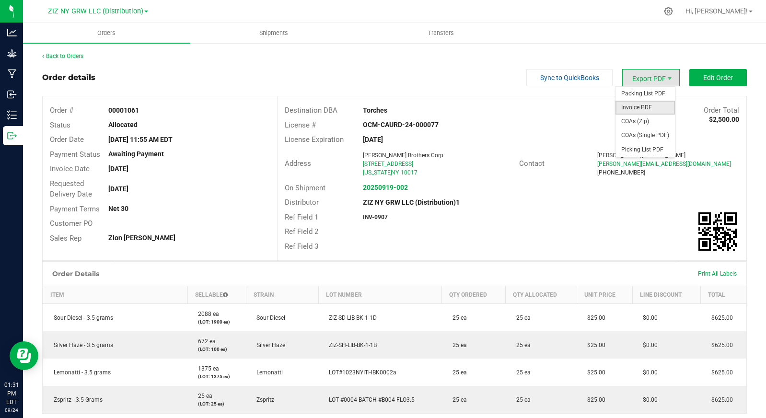
click at [647, 102] on span "Invoice PDF" at bounding box center [645, 108] width 59 height 14
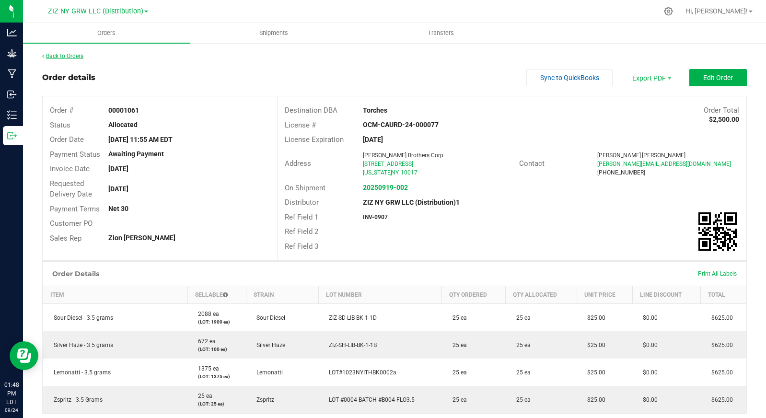
click at [63, 55] on link "Back to Orders" at bounding box center [62, 56] width 41 height 7
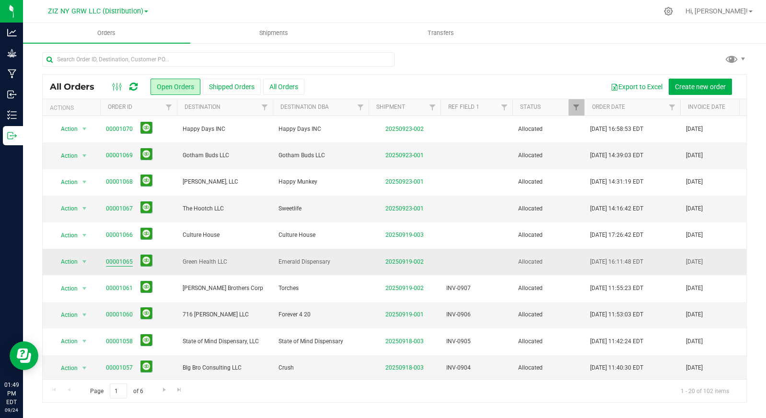
click at [114, 263] on link "00001065" at bounding box center [119, 262] width 27 height 9
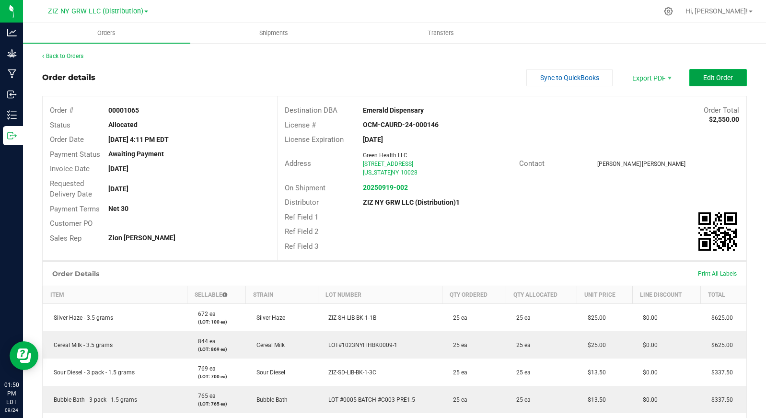
click at [707, 82] on button "Edit Order" at bounding box center [719, 77] width 58 height 17
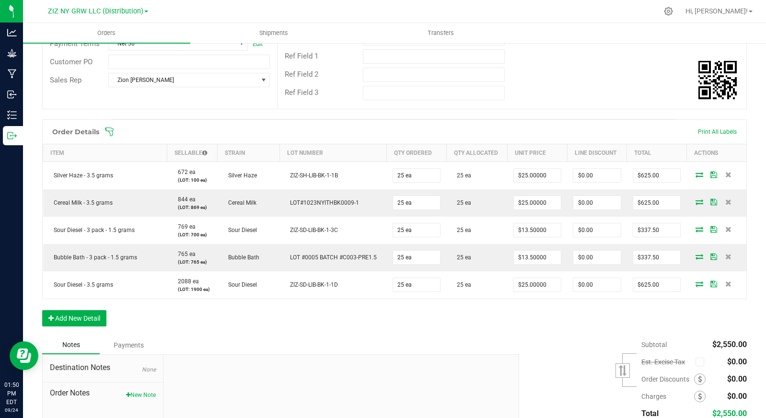
scroll to position [193, 0]
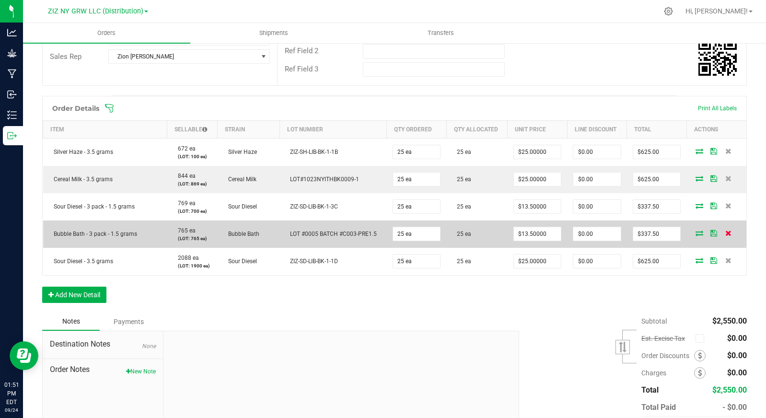
click at [726, 235] on icon at bounding box center [729, 233] width 6 height 6
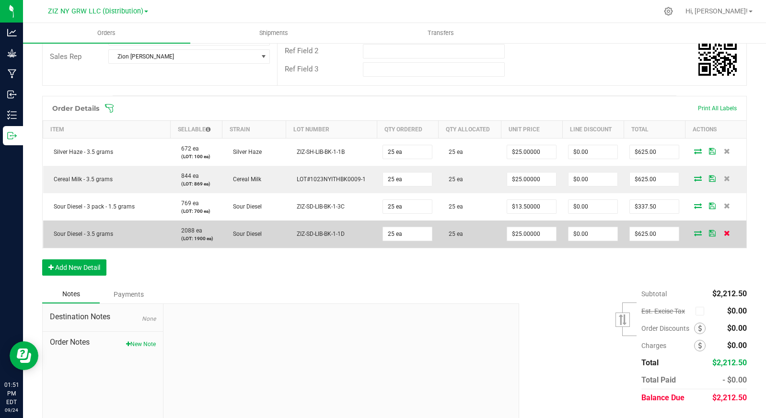
click at [724, 233] on icon at bounding box center [727, 233] width 6 height 6
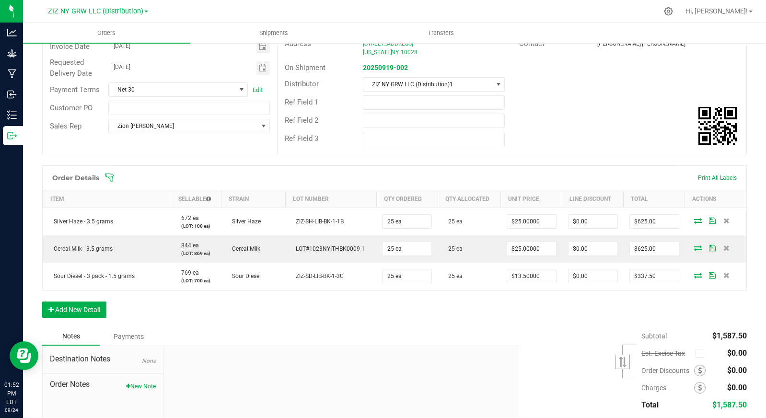
scroll to position [0, 0]
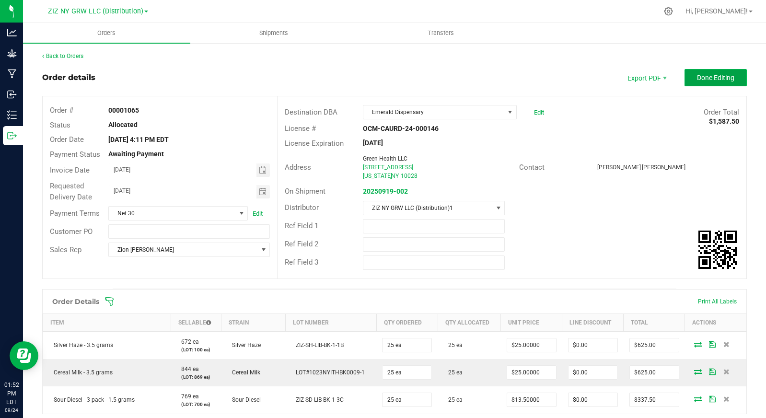
click at [703, 74] on span "Done Editing" at bounding box center [715, 78] width 37 height 8
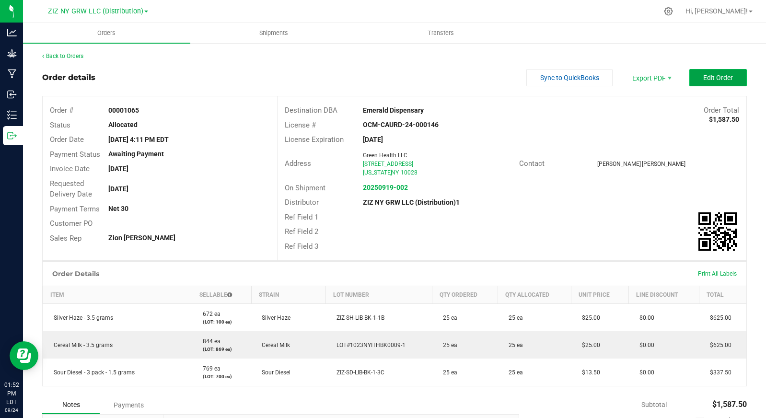
click at [704, 78] on span "Edit Order" at bounding box center [719, 78] width 30 height 8
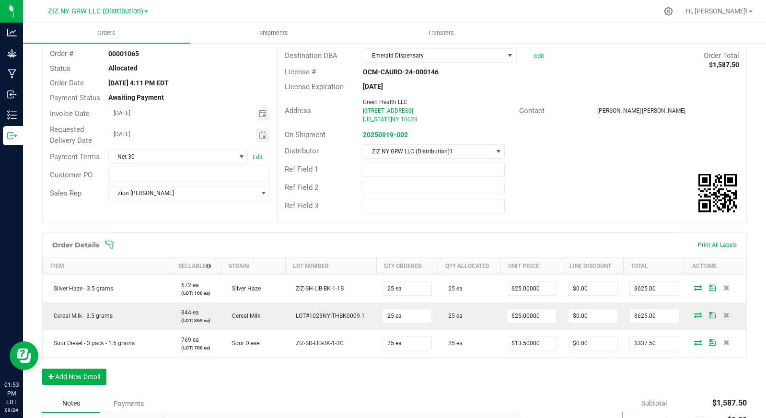
scroll to position [99, 0]
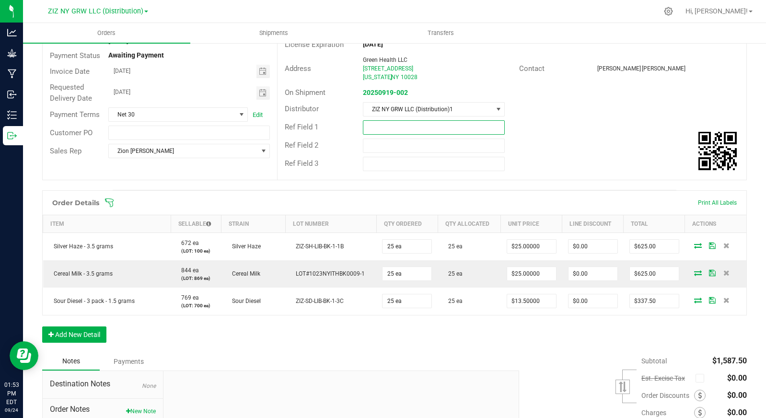
click at [386, 128] on input "text" at bounding box center [434, 127] width 142 height 14
type input "INV-0908"
click at [600, 131] on div "Ref Field 1 INV-0908" at bounding box center [512, 127] width 469 height 18
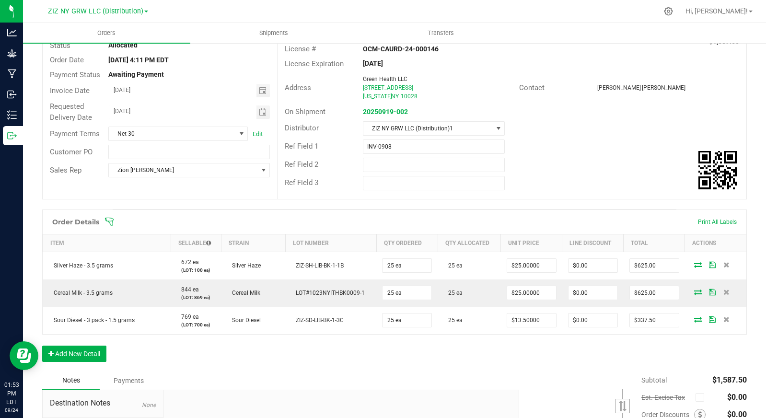
scroll to position [0, 0]
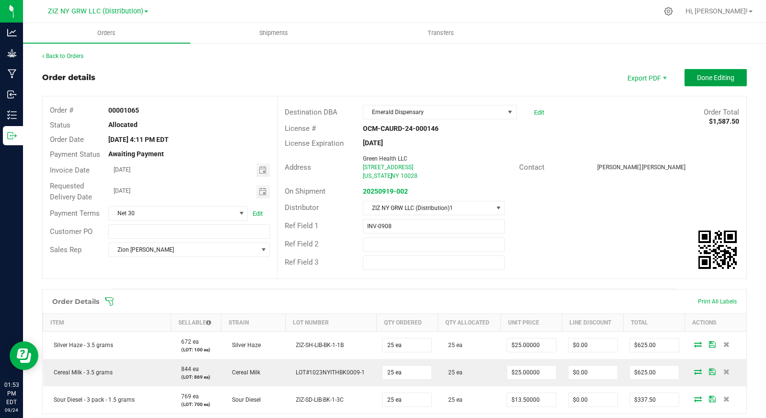
drag, startPoint x: 705, startPoint y: 73, endPoint x: 708, endPoint y: 77, distance: 5.1
click at [705, 74] on span "Done Editing" at bounding box center [715, 78] width 37 height 8
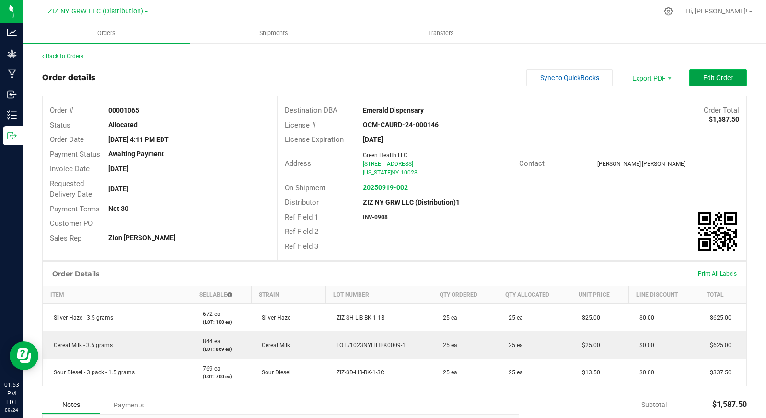
click at [704, 74] on span "Edit Order" at bounding box center [719, 78] width 30 height 8
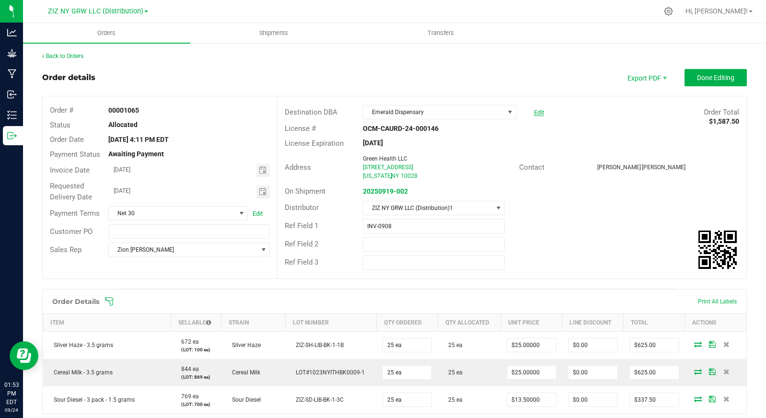
click at [534, 111] on link "Edit" at bounding box center [539, 112] width 10 height 7
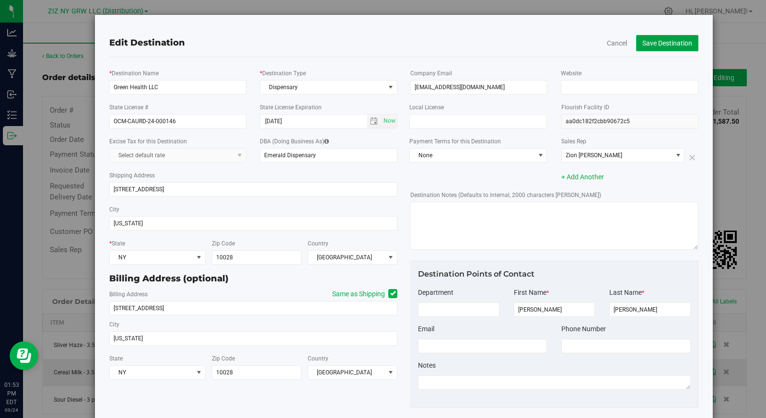
click at [658, 44] on button "Save Destination" at bounding box center [667, 43] width 62 height 16
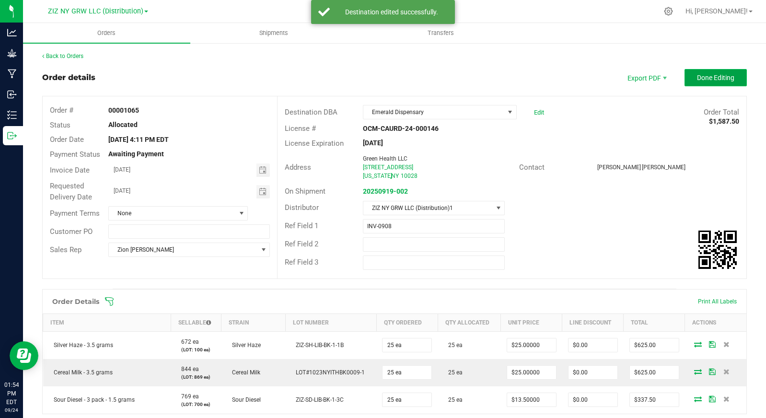
click at [703, 77] on span "Done Editing" at bounding box center [715, 78] width 37 height 8
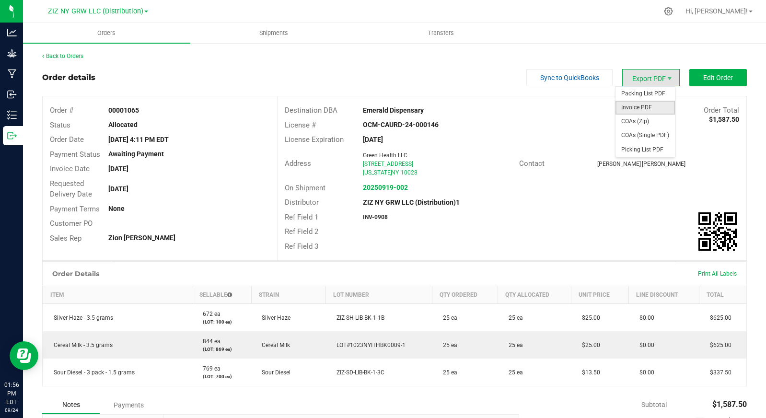
click at [641, 103] on span "Invoice PDF" at bounding box center [645, 108] width 59 height 14
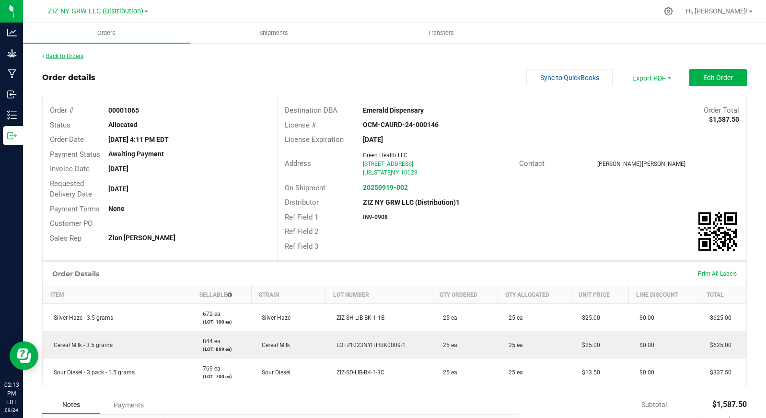
click at [74, 55] on link "Back to Orders" at bounding box center [62, 56] width 41 height 7
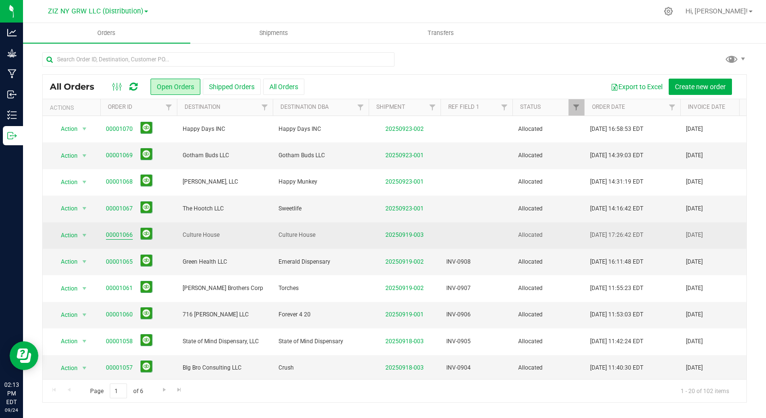
click at [114, 237] on link "00001066" at bounding box center [119, 235] width 27 height 9
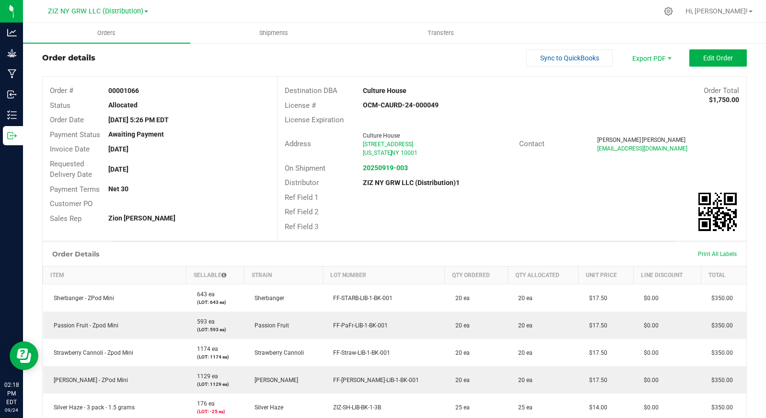
scroll to position [15, 0]
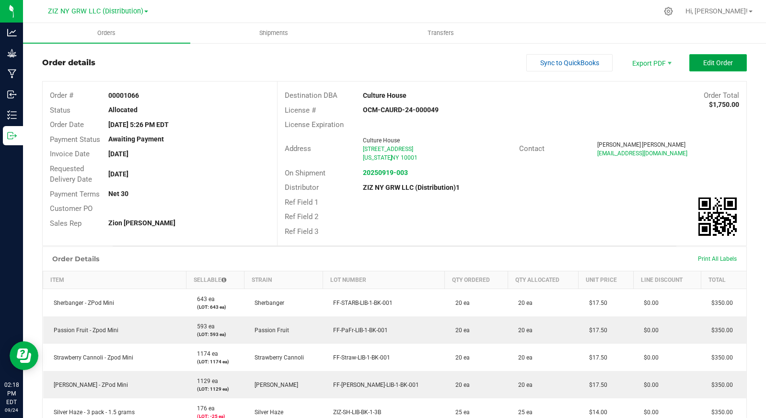
click at [695, 67] on button "Edit Order" at bounding box center [719, 62] width 58 height 17
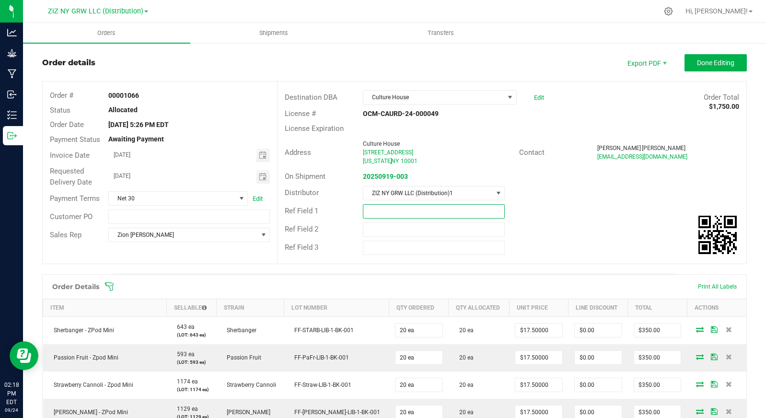
click at [378, 212] on input "text" at bounding box center [434, 211] width 142 height 14
type input "INV-0909"
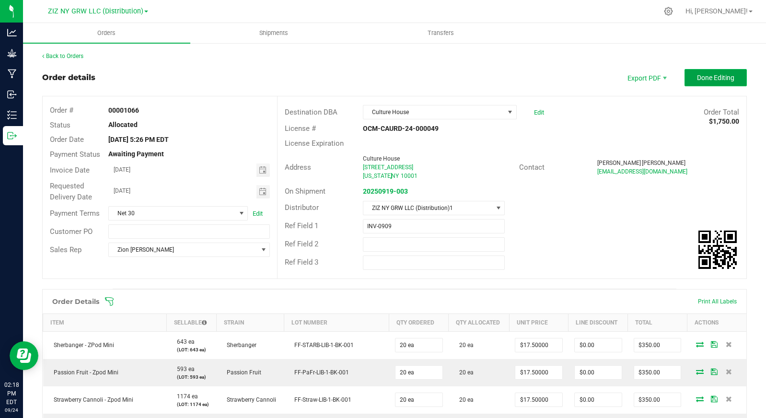
click at [703, 78] on span "Done Editing" at bounding box center [715, 78] width 37 height 8
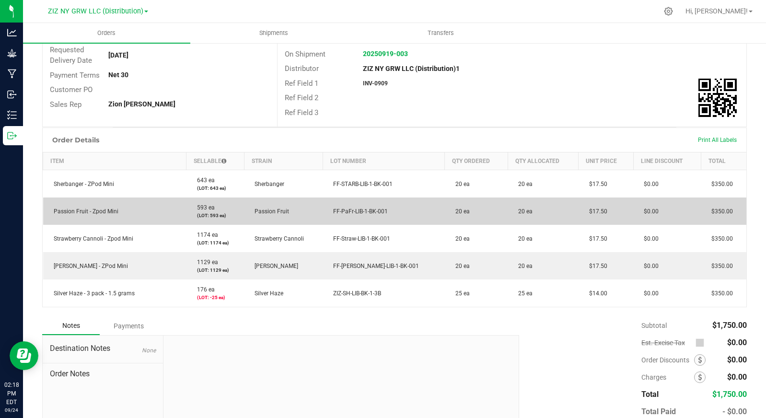
scroll to position [134, 0]
